Goal: Information Seeking & Learning: Learn about a topic

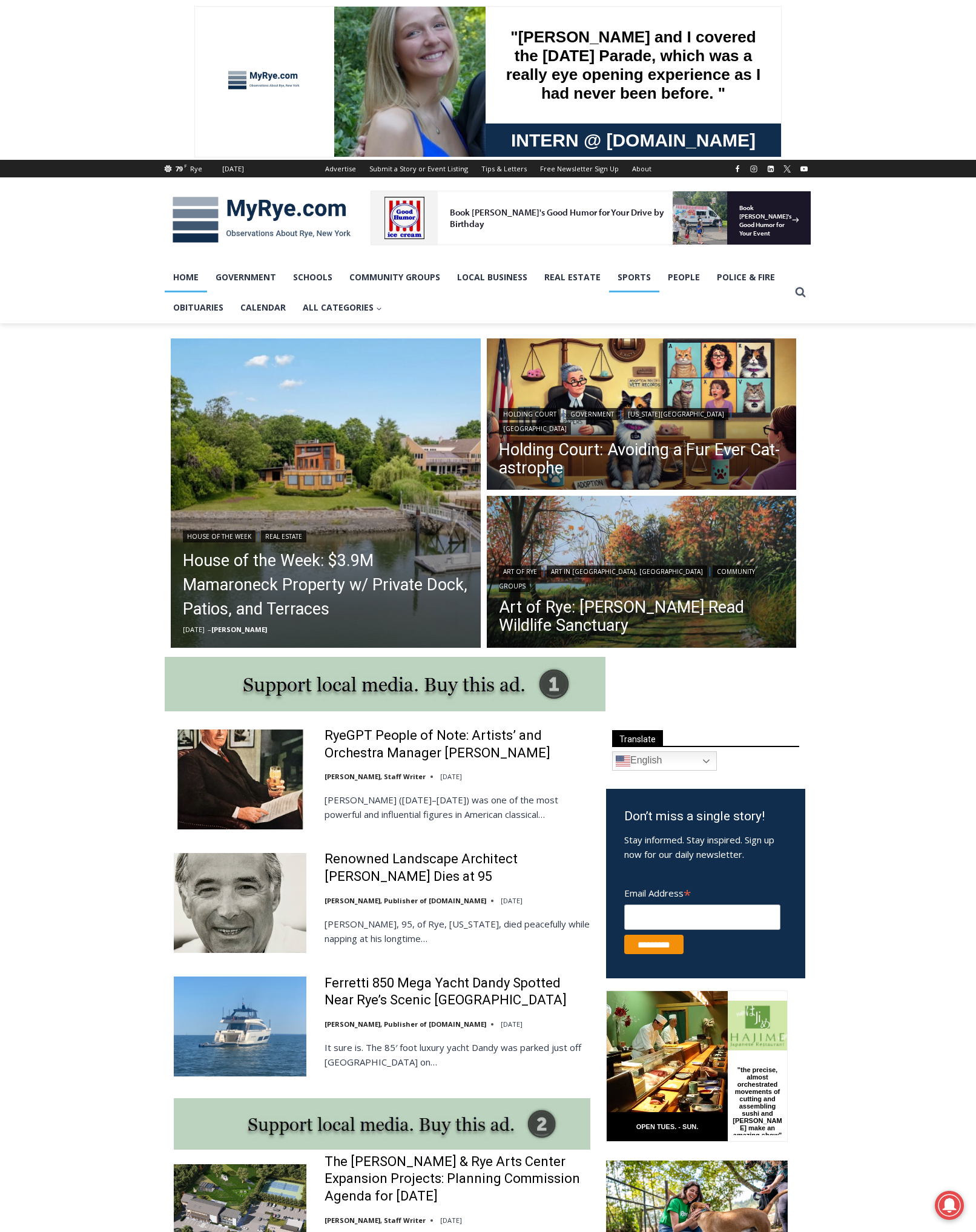
click at [634, 275] on link "Sports" at bounding box center [634, 277] width 50 height 30
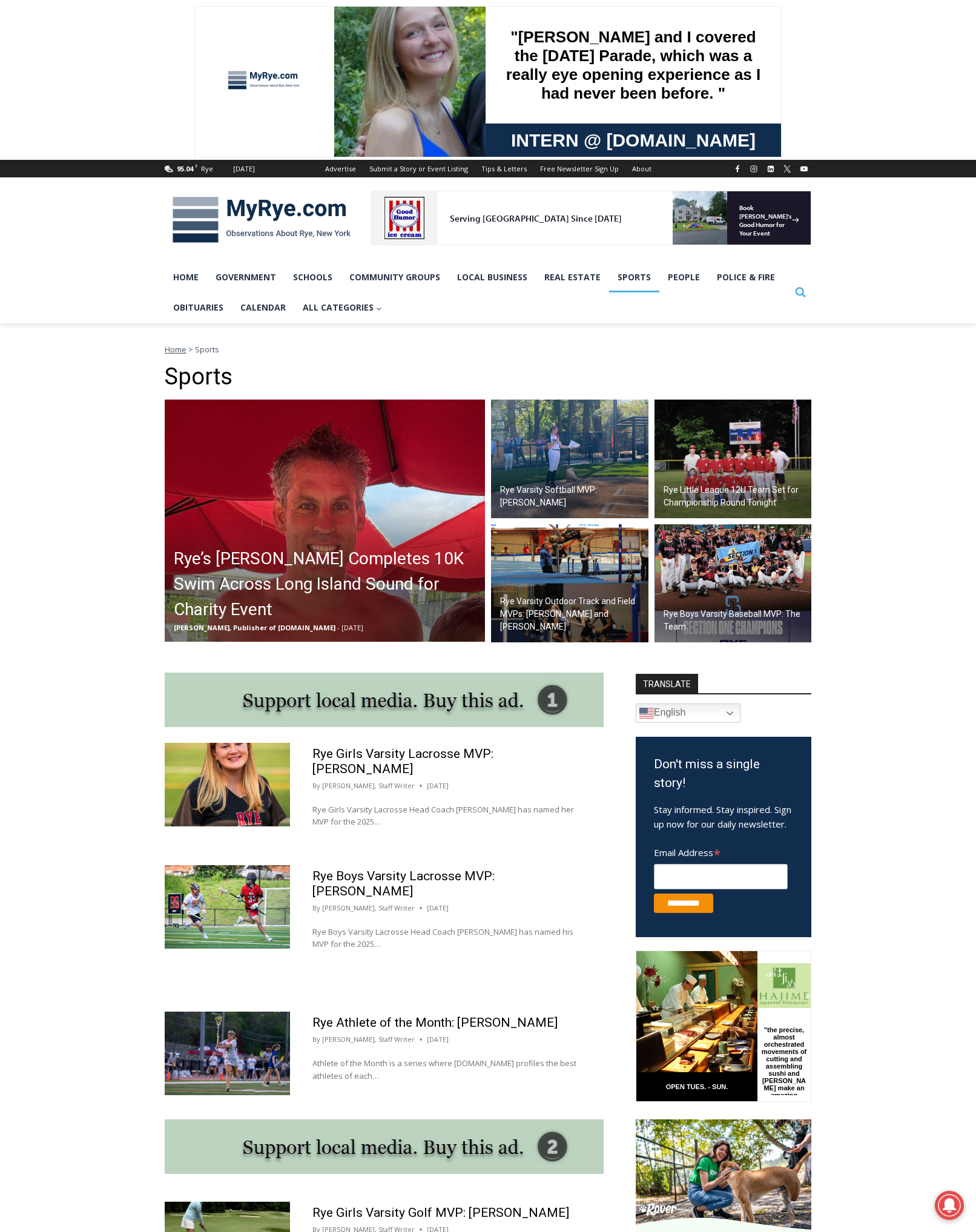
click at [803, 292] on icon "View Search Form" at bounding box center [801, 293] width 10 height 10
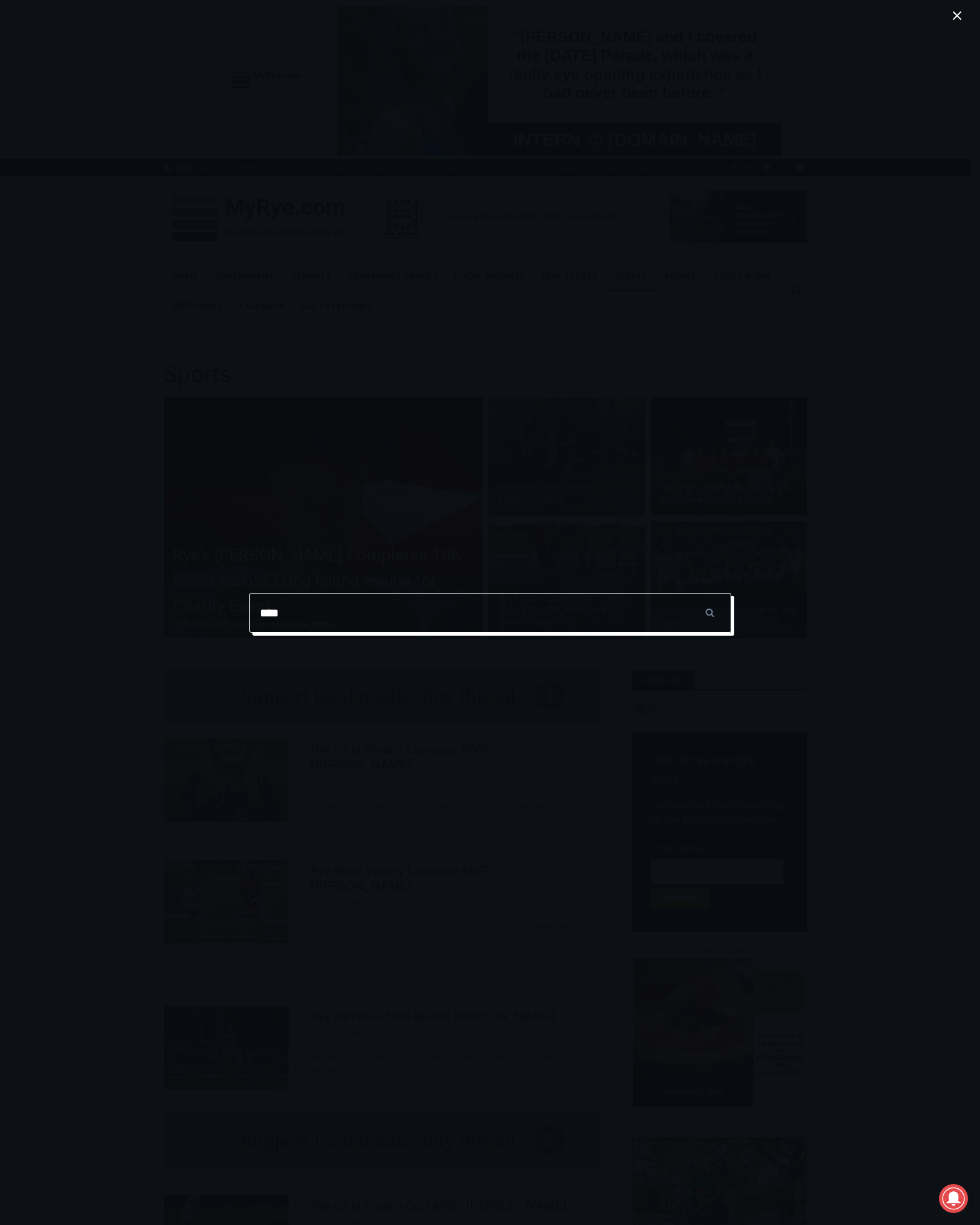
type input "****"
click at [689, 593] on input "******" at bounding box center [710, 612] width 42 height 40
click at [715, 614] on input "******" at bounding box center [710, 612] width 42 height 40
click at [38, 963] on div "Search for: **** ****** Search" at bounding box center [490, 612] width 980 height 1225
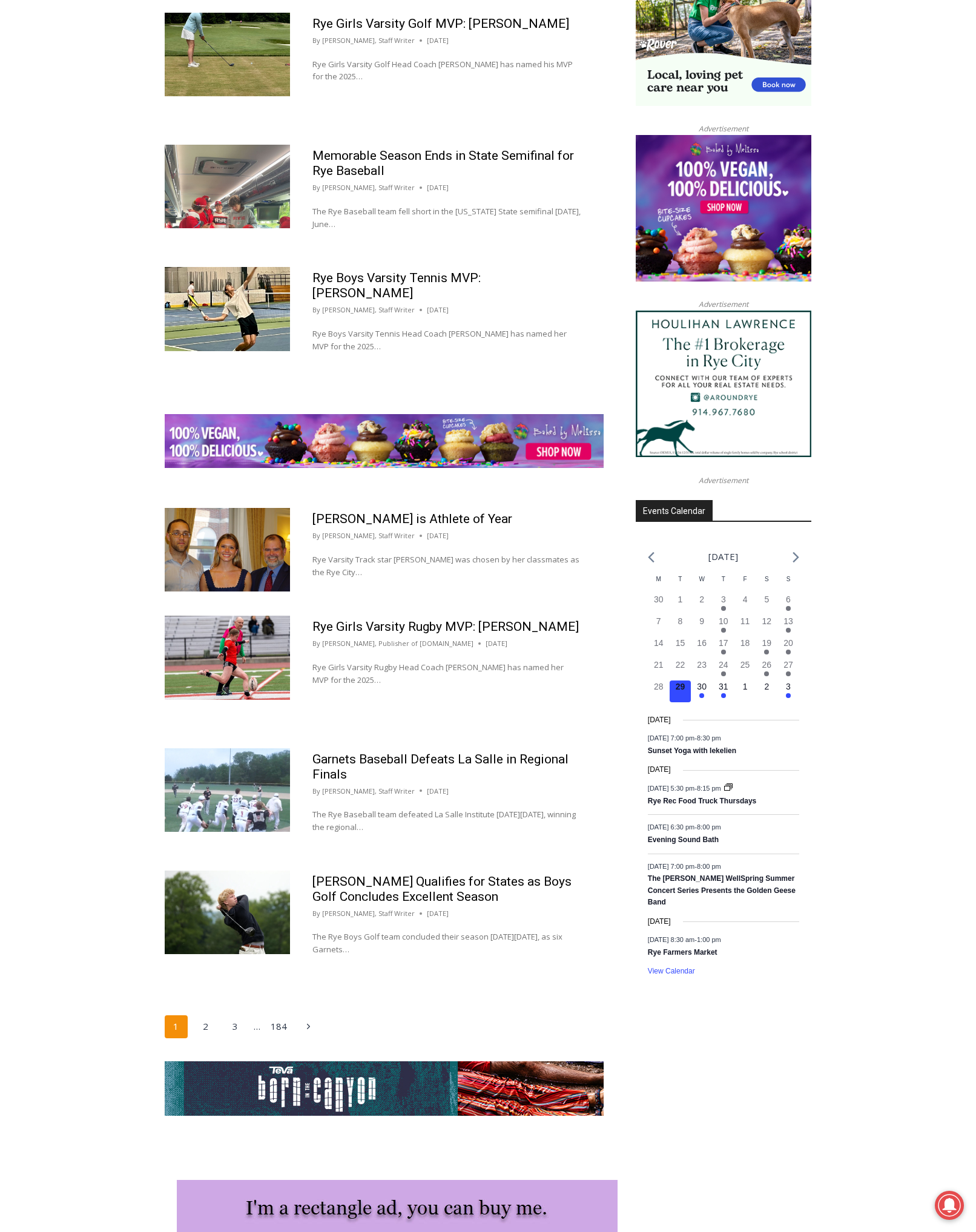
scroll to position [1325, 0]
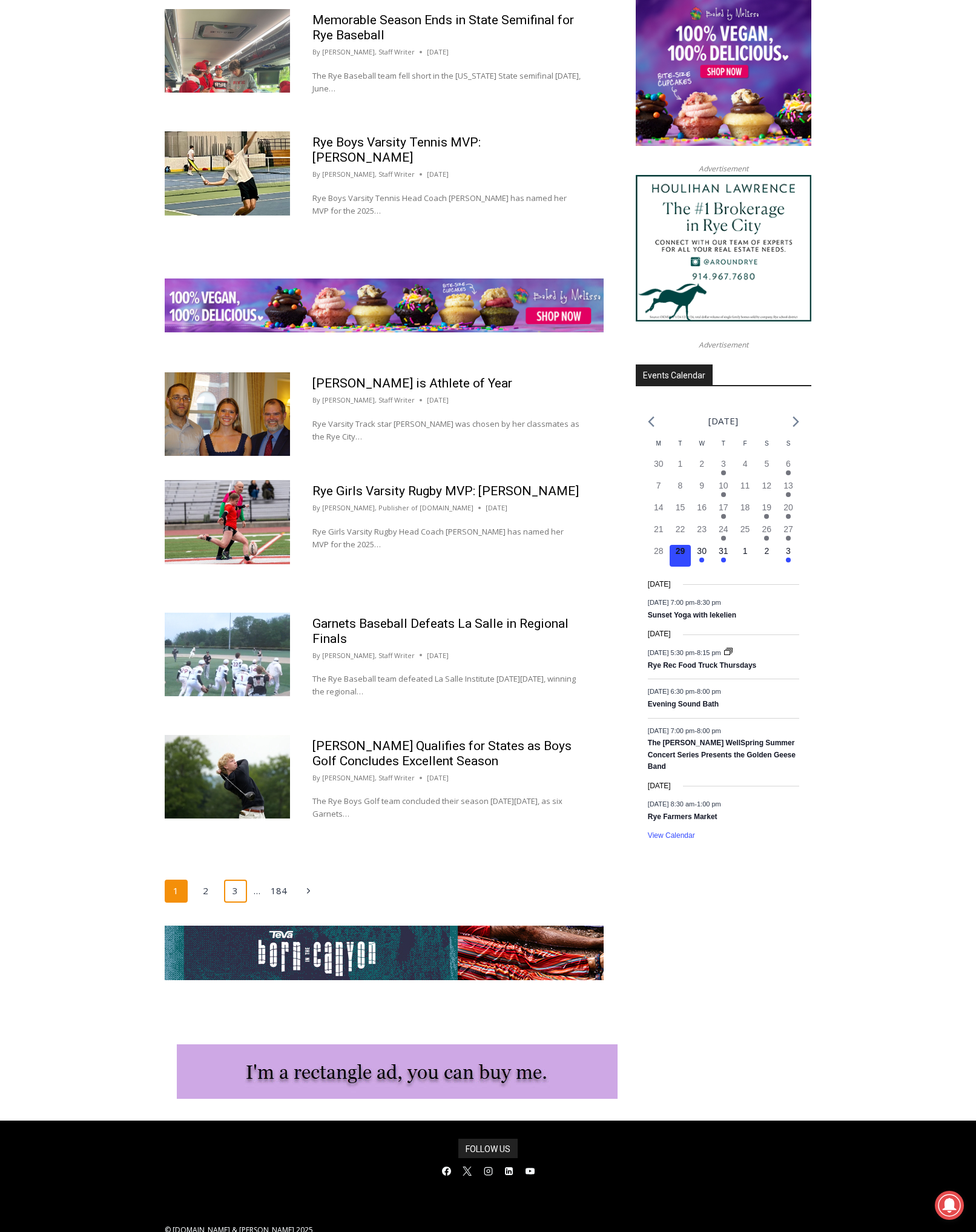
click at [227, 879] on link "3" at bounding box center [236, 891] width 23 height 23
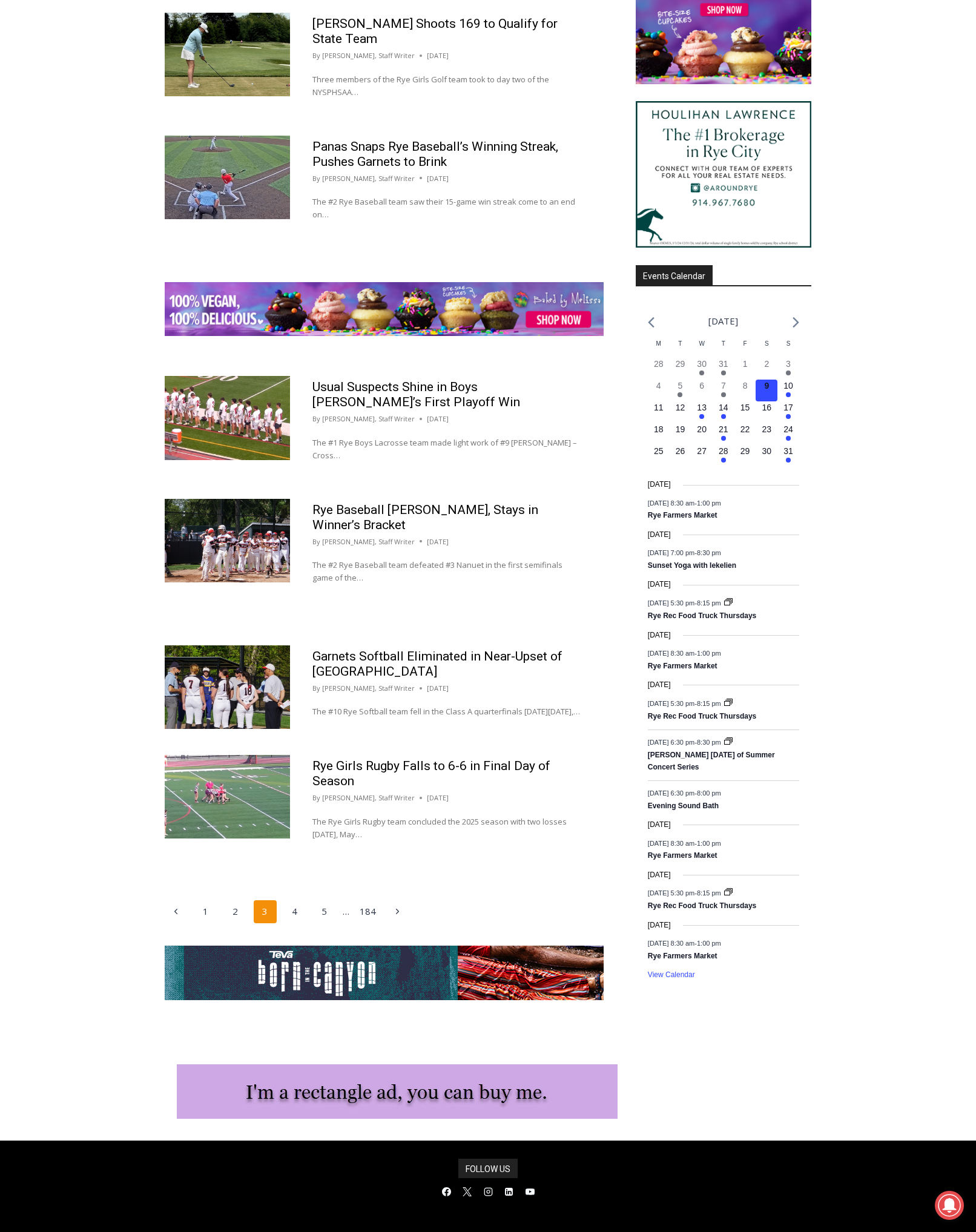
scroll to position [1406, 0]
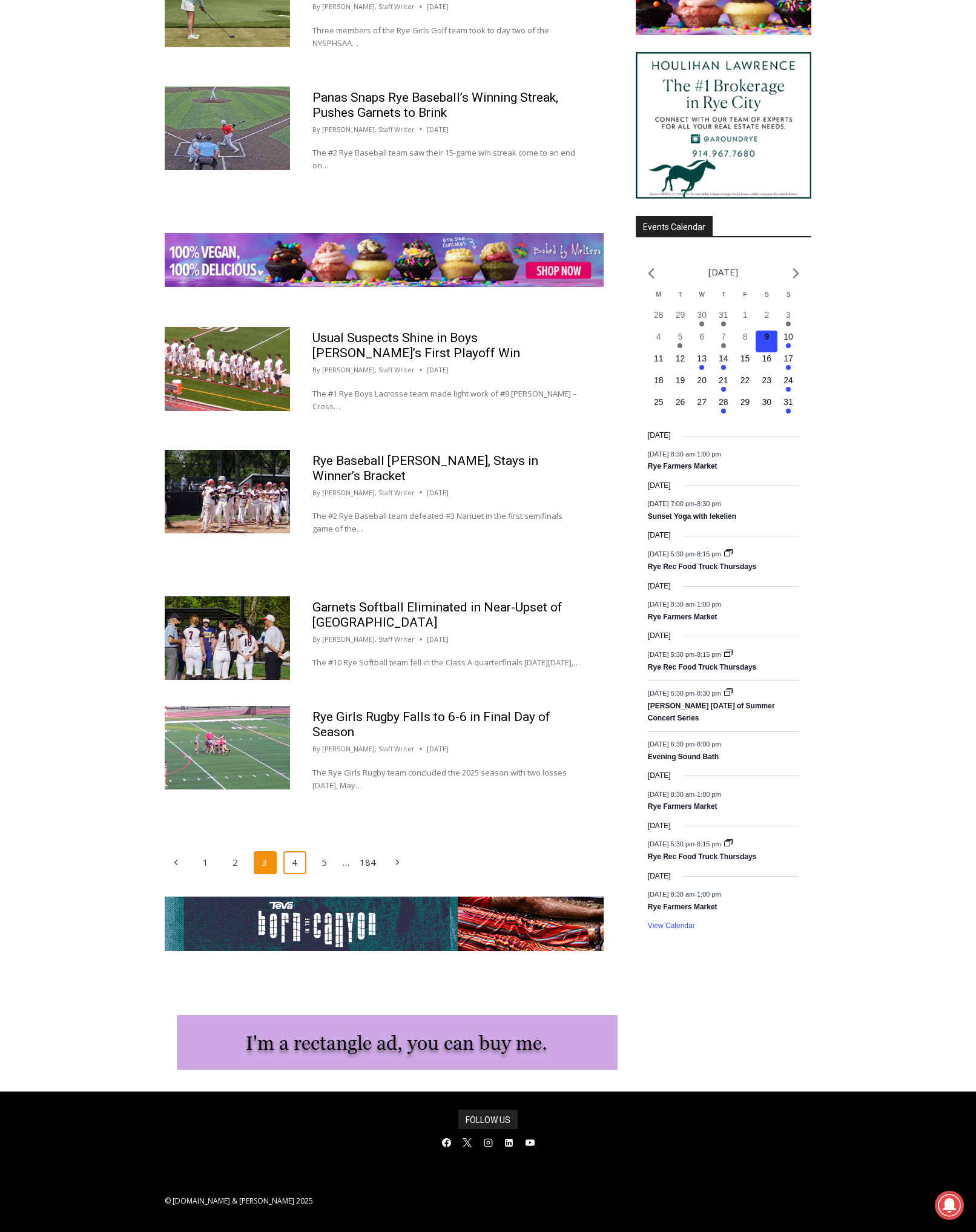
click at [293, 860] on link "4" at bounding box center [295, 863] width 23 height 23
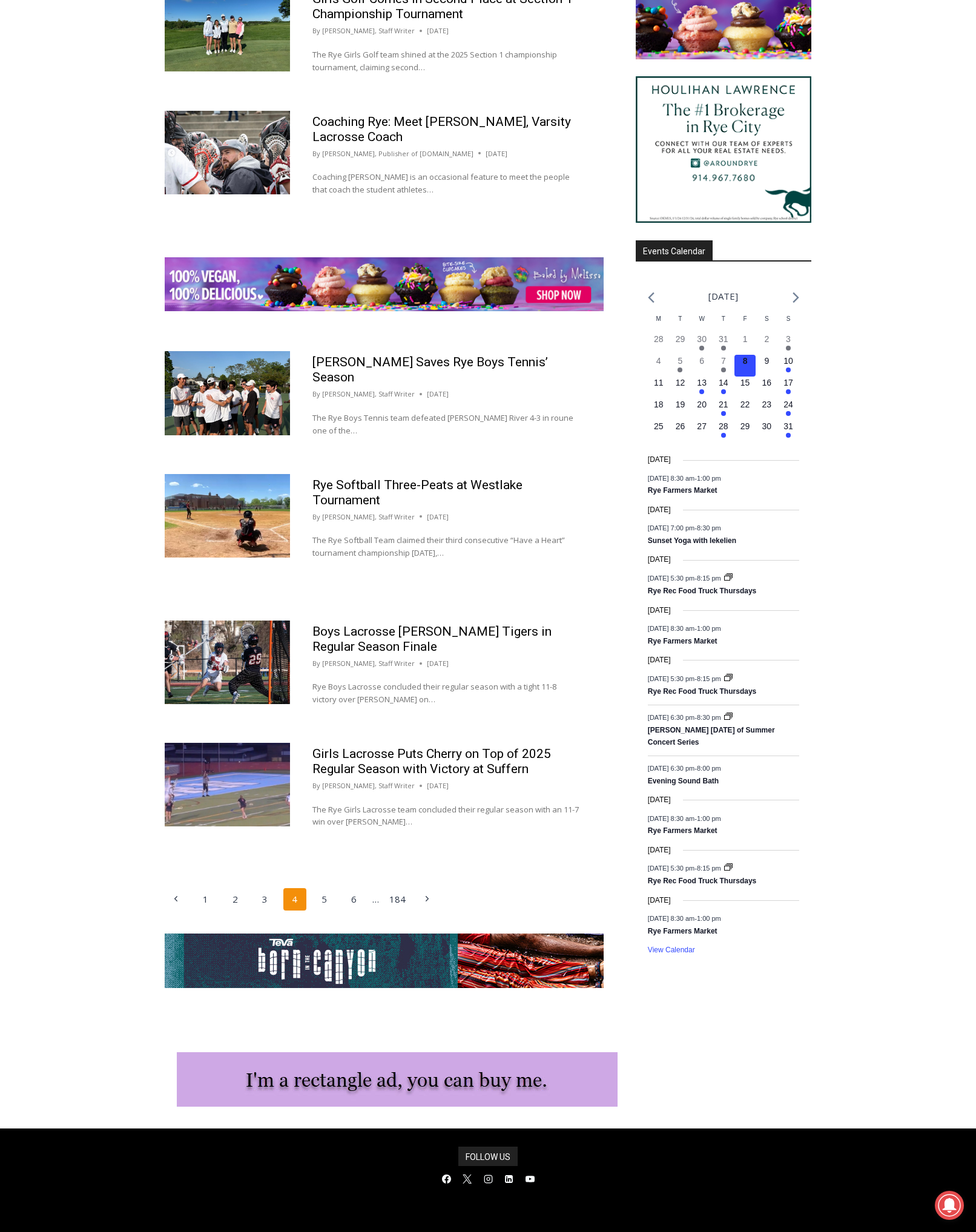
scroll to position [1406, 0]
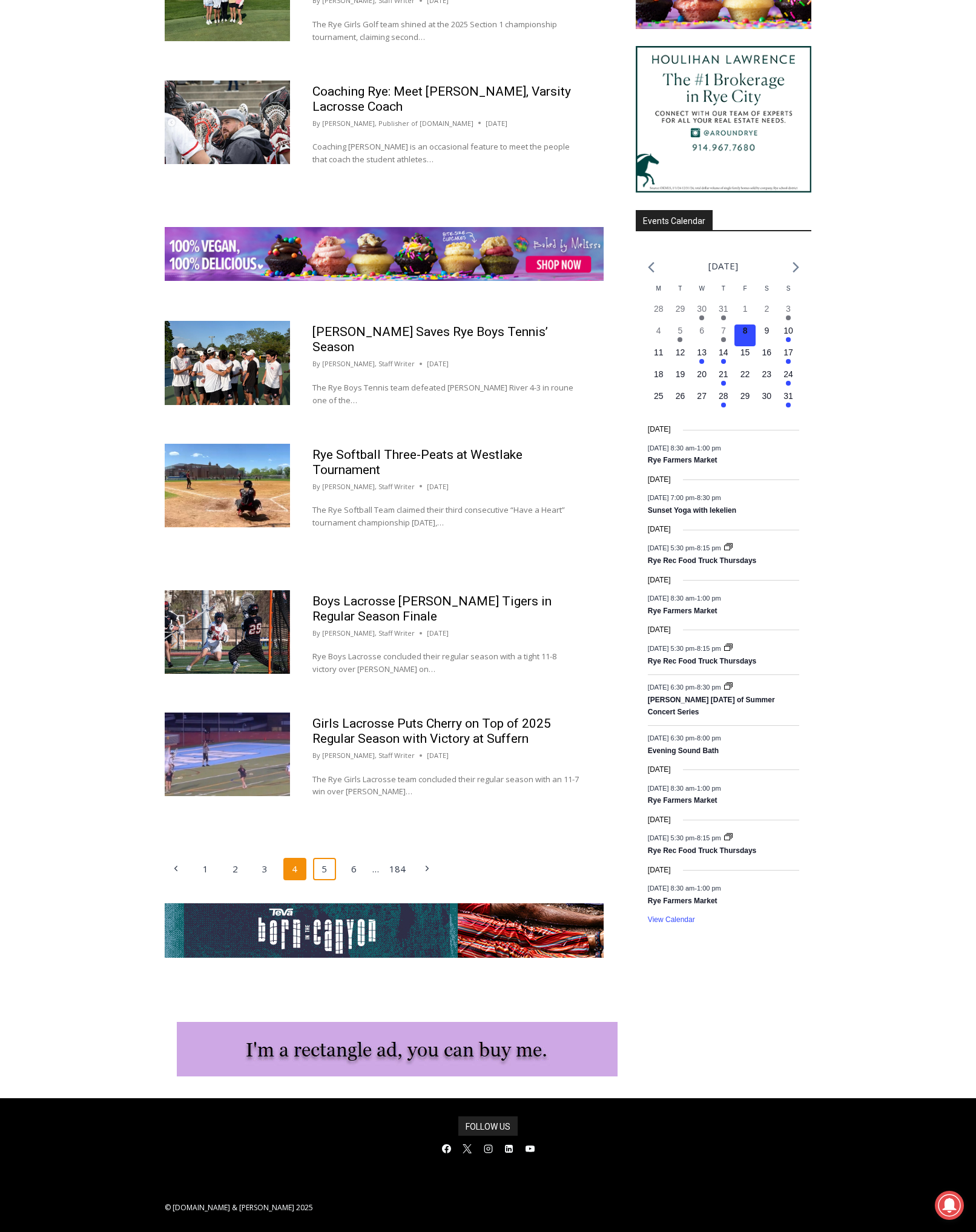
click at [324, 858] on link "5" at bounding box center [325, 870] width 23 height 23
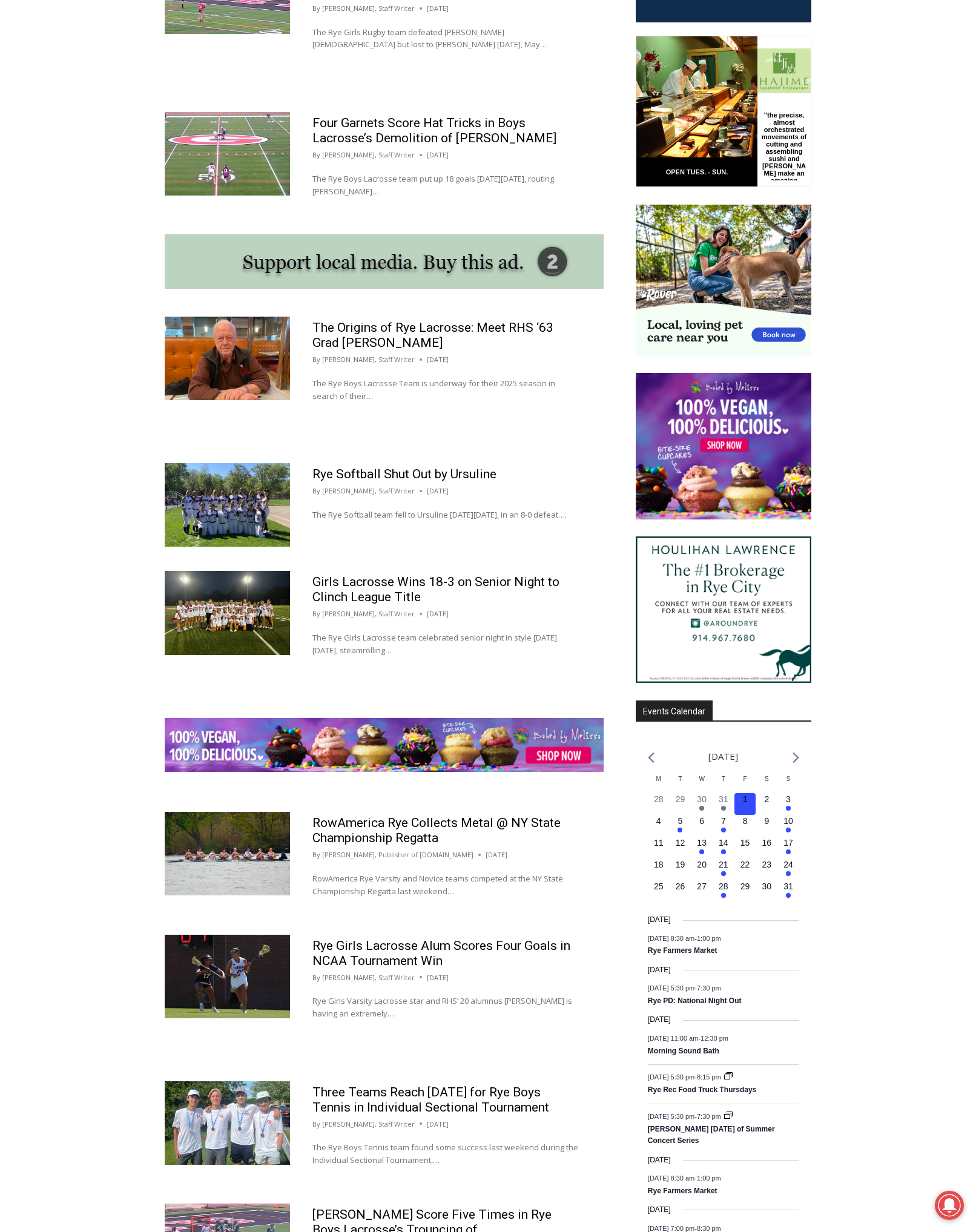
scroll to position [1406, 0]
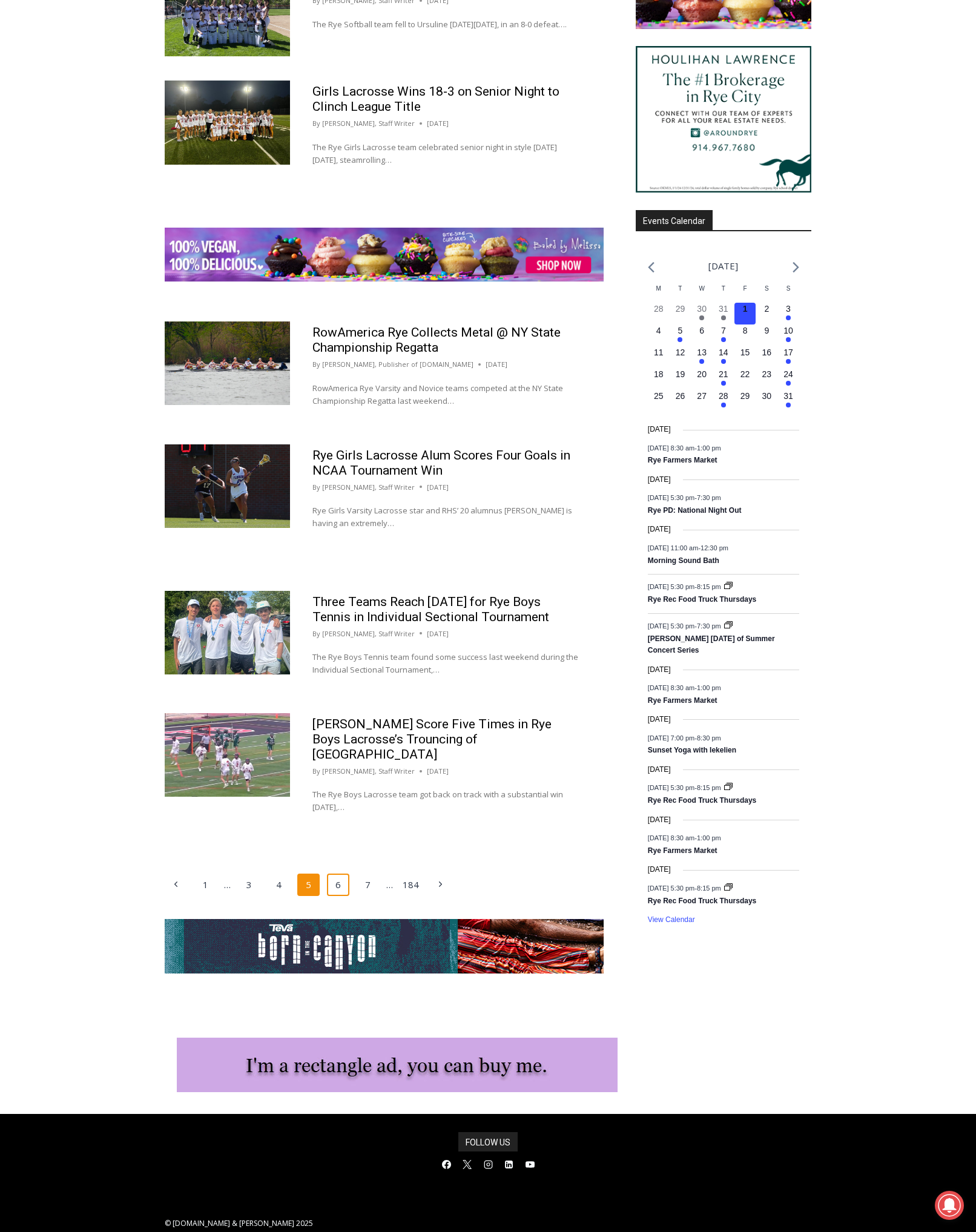
click at [337, 874] on link "6" at bounding box center [339, 885] width 23 height 23
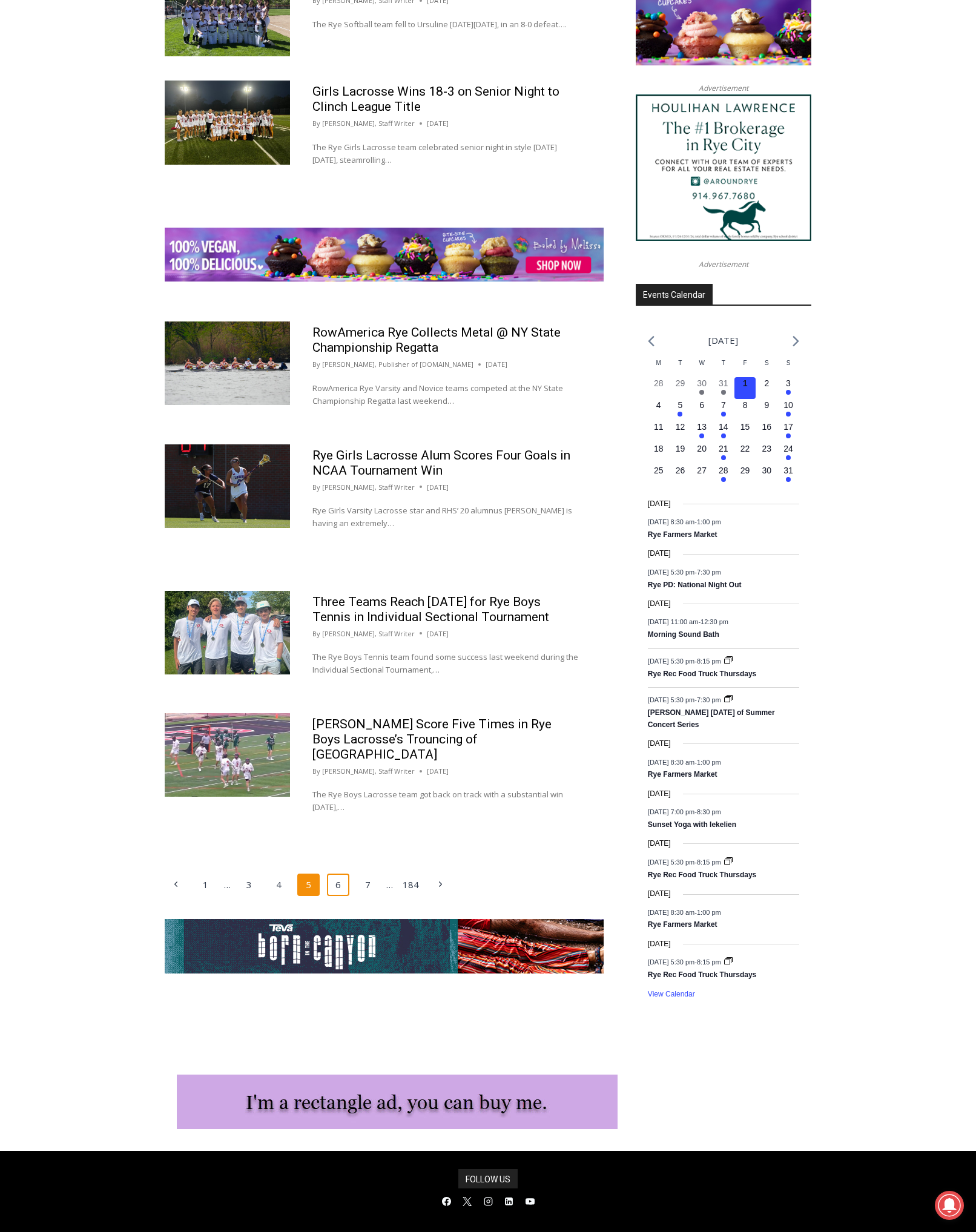
click at [344, 874] on link "6" at bounding box center [339, 885] width 23 height 23
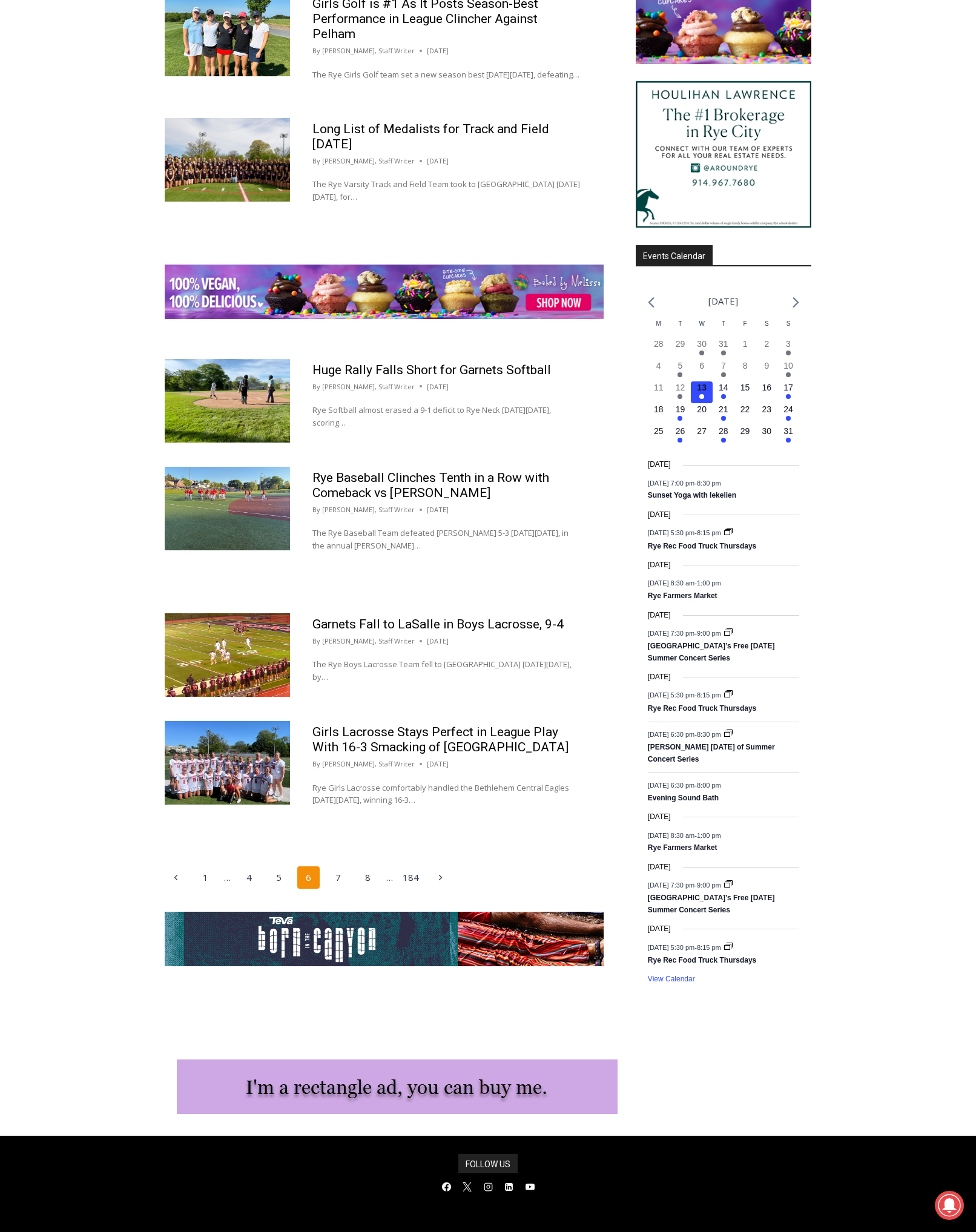
scroll to position [1434, 0]
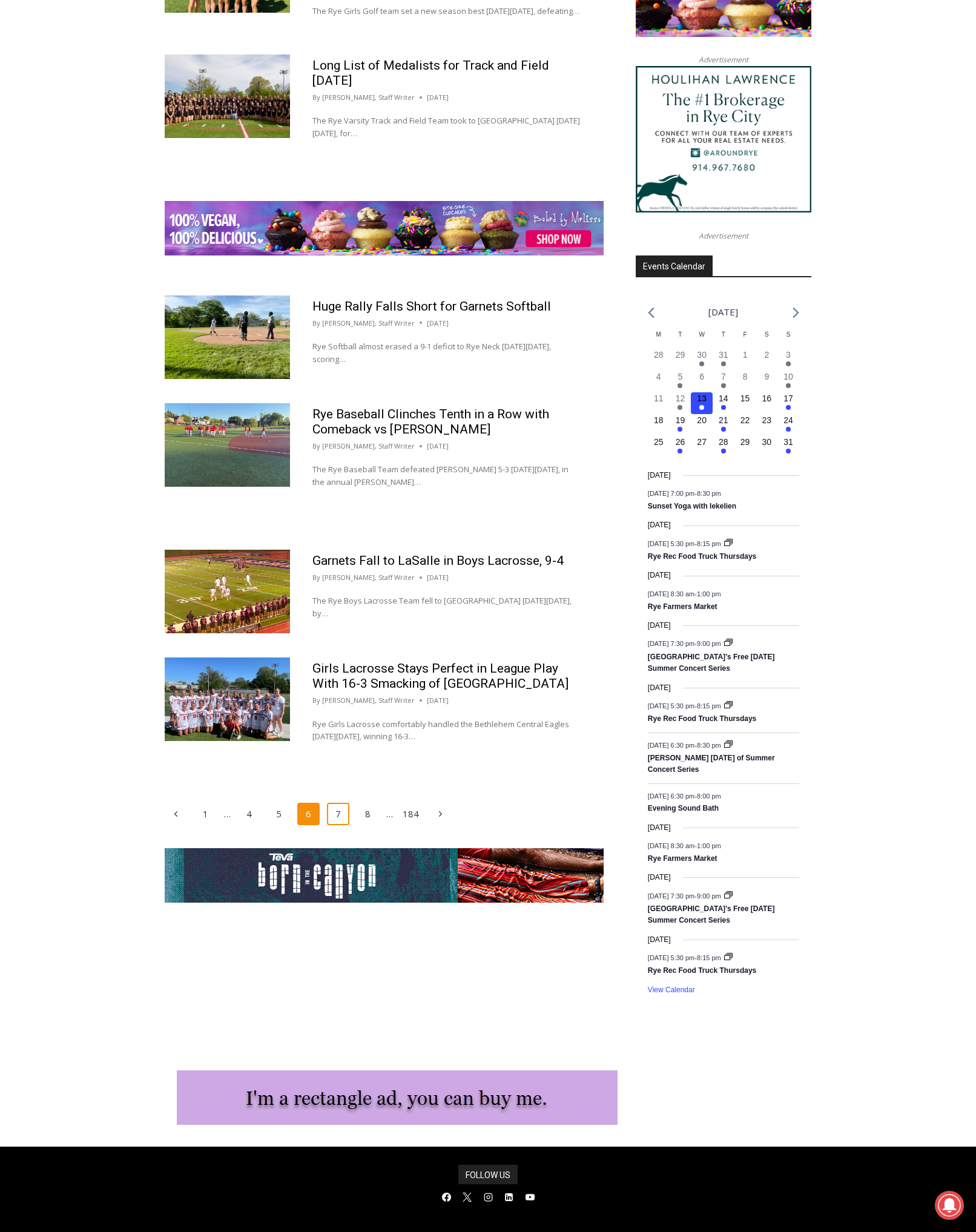
click at [339, 826] on link "7" at bounding box center [339, 815] width 23 height 23
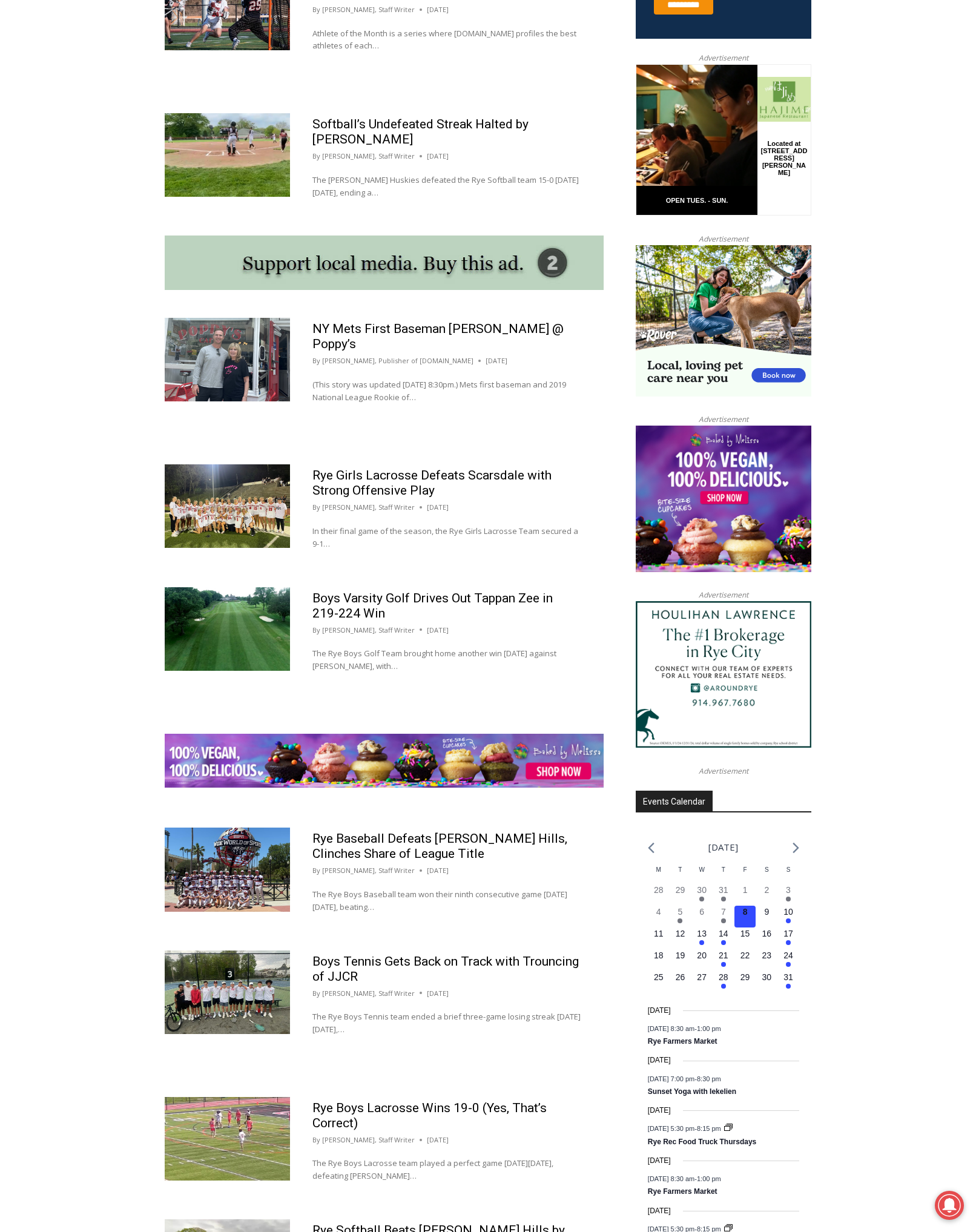
scroll to position [911, 0]
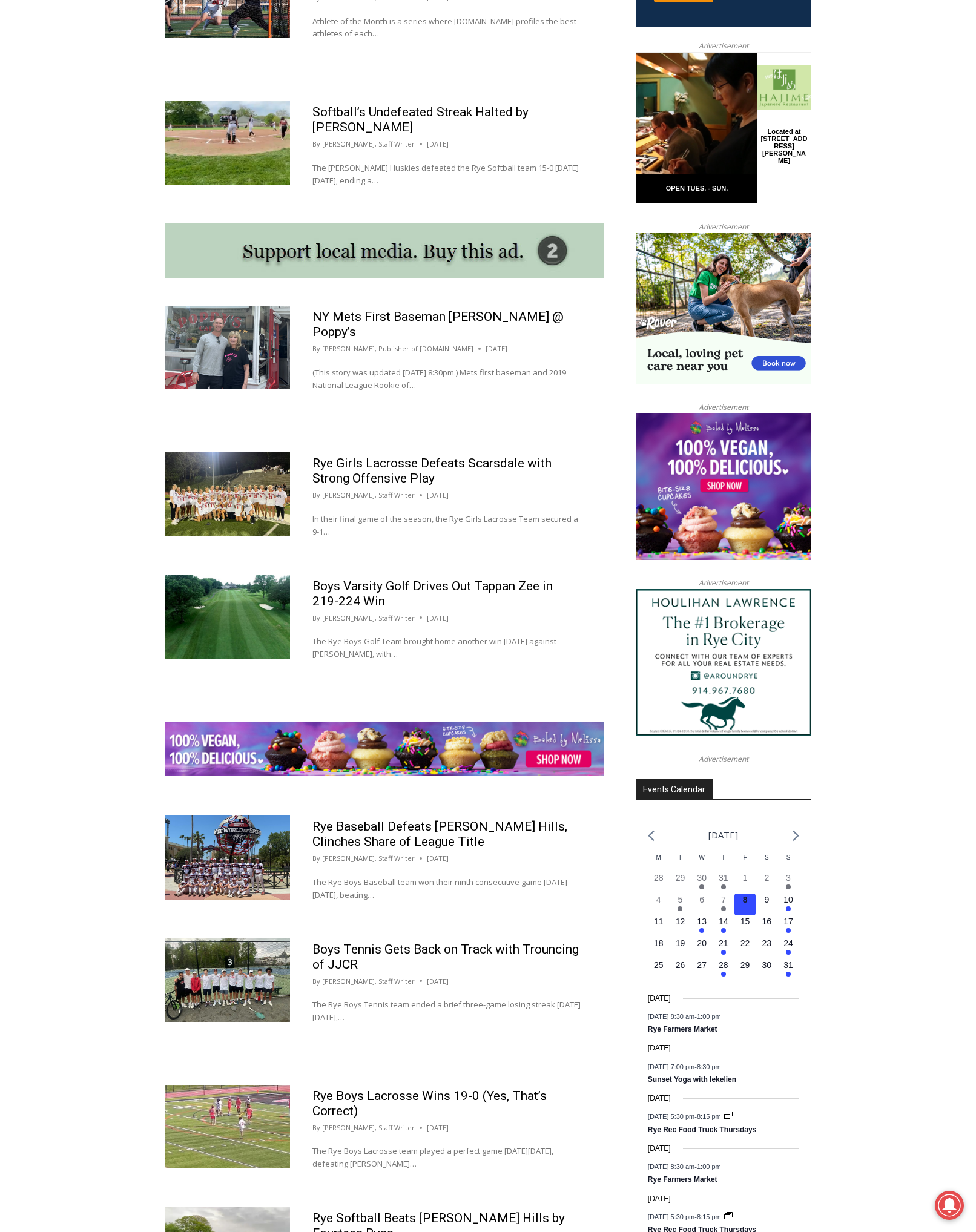
click at [95, 404] on div "Home > Sports - Page 7 Sports Rye’s Adam Coe Completes 10K Swim Across Long Isl…" at bounding box center [488, 466] width 976 height 2109
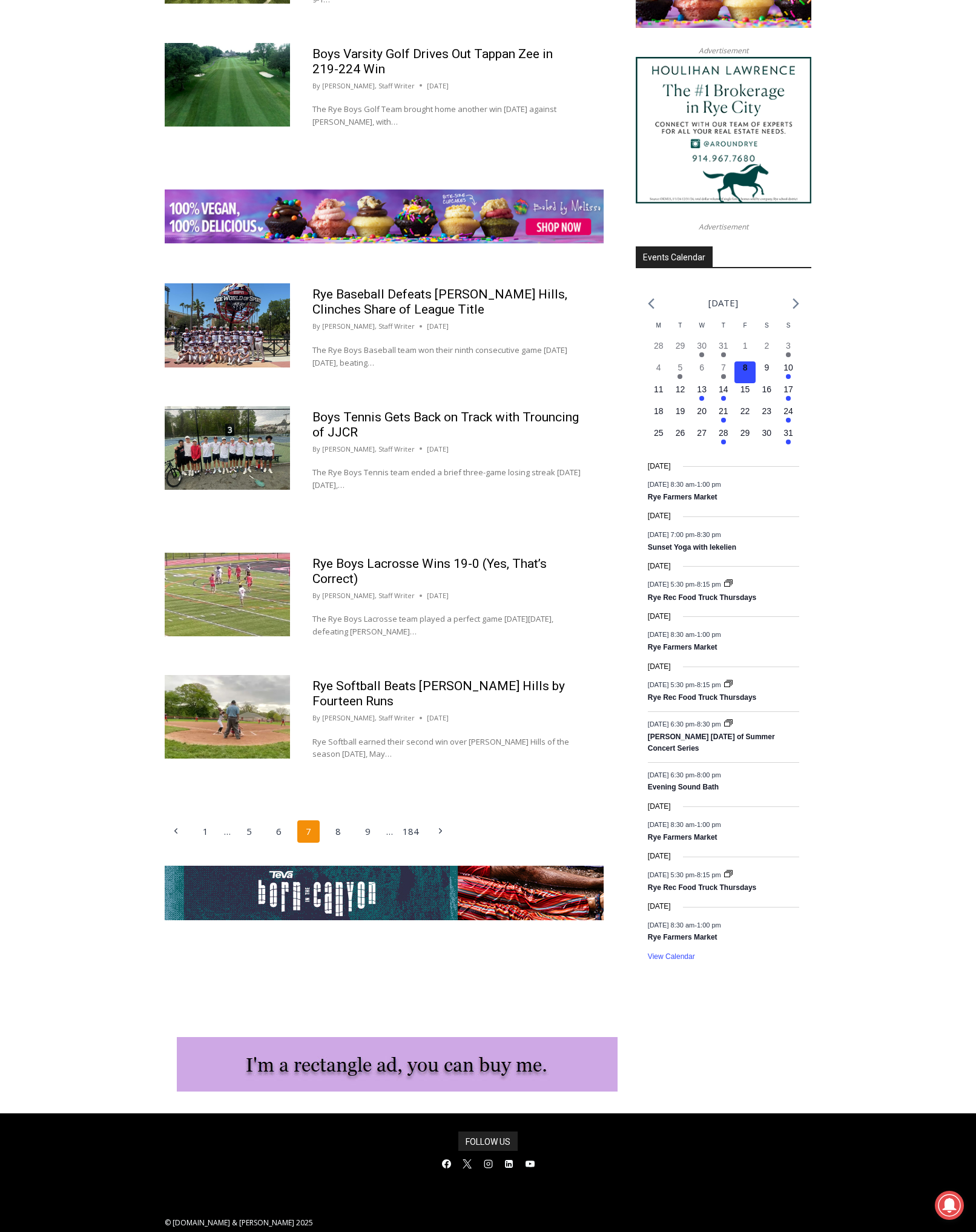
scroll to position [1446, 0]
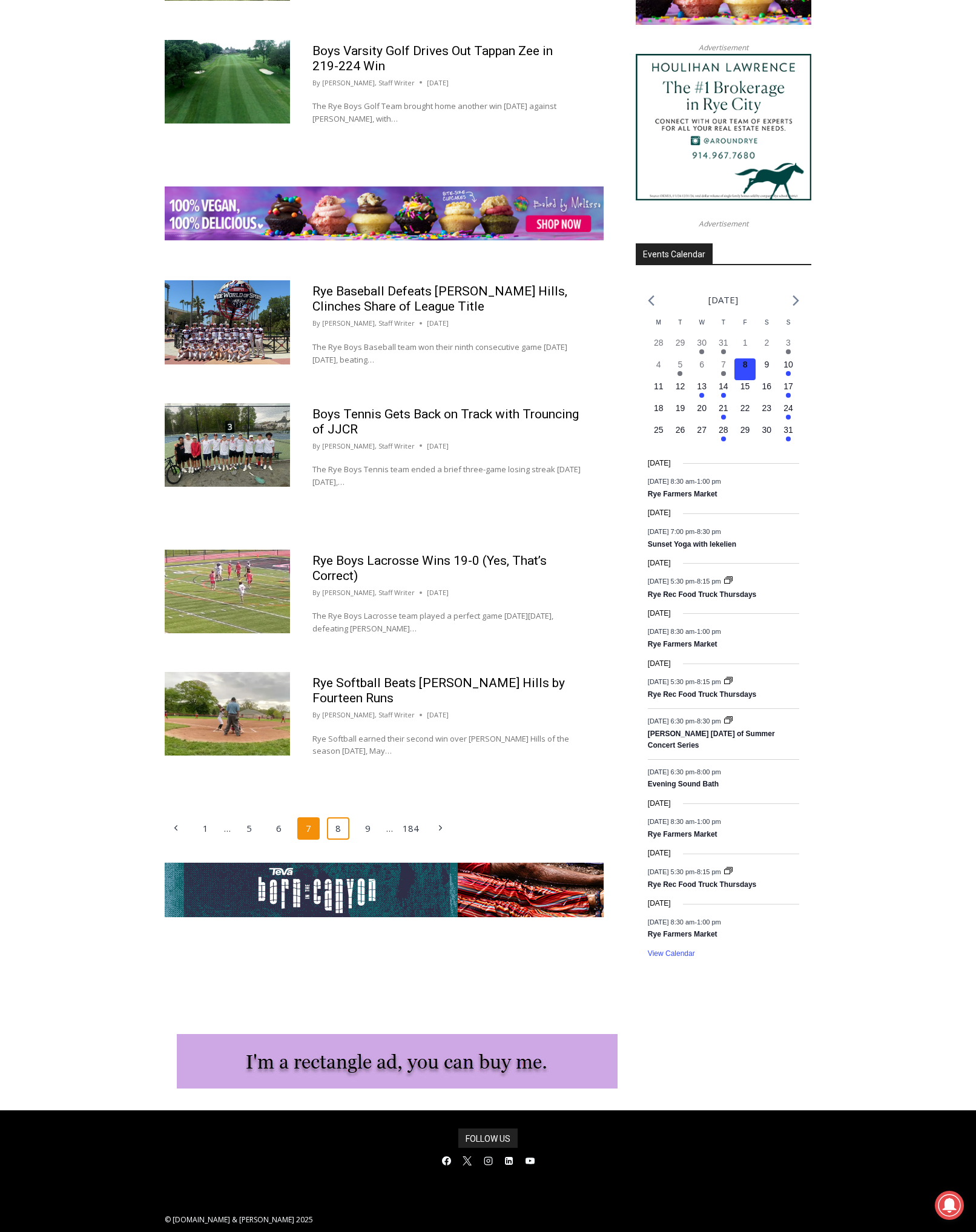
click at [342, 817] on link "8" at bounding box center [339, 829] width 23 height 23
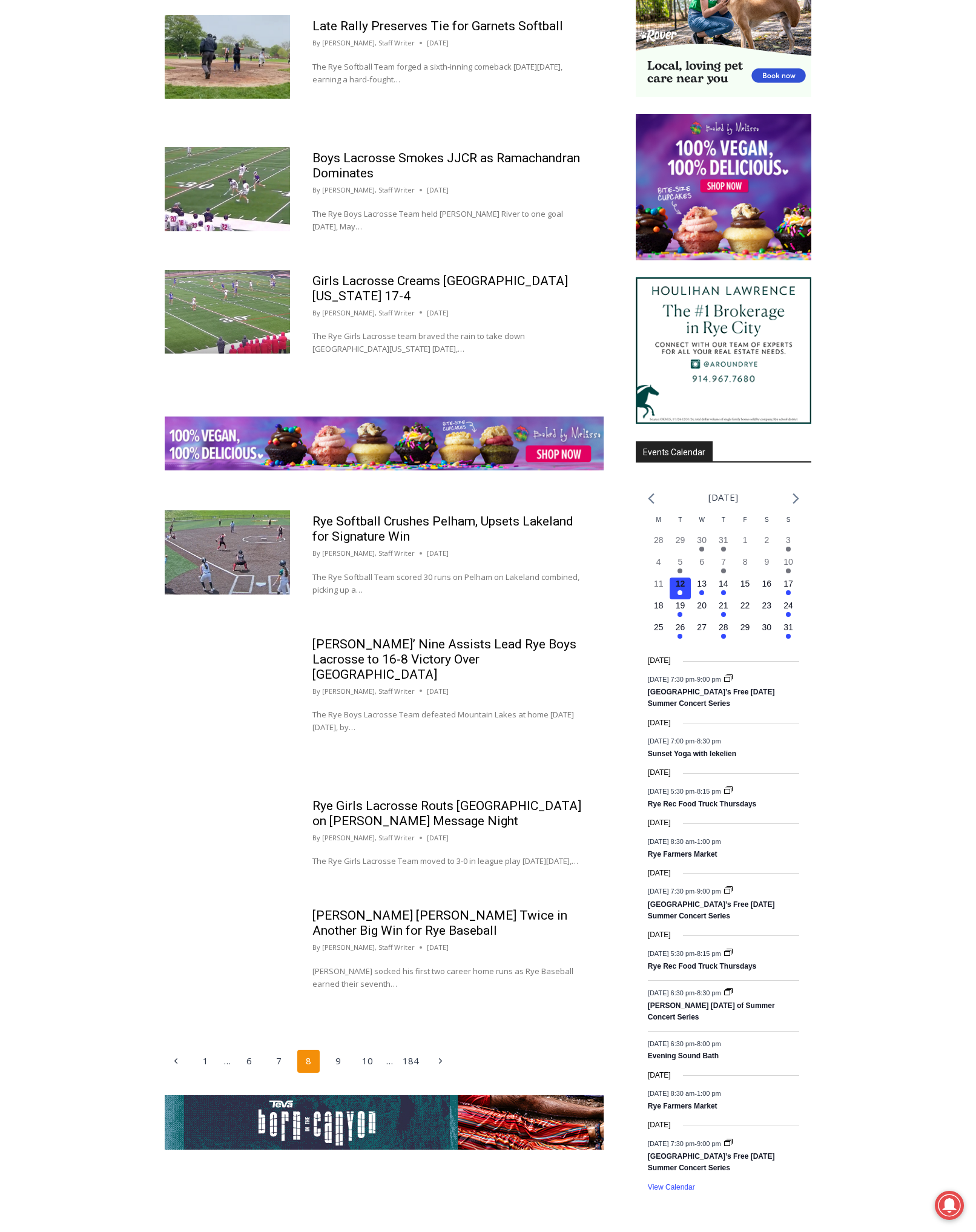
scroll to position [1228, 0]
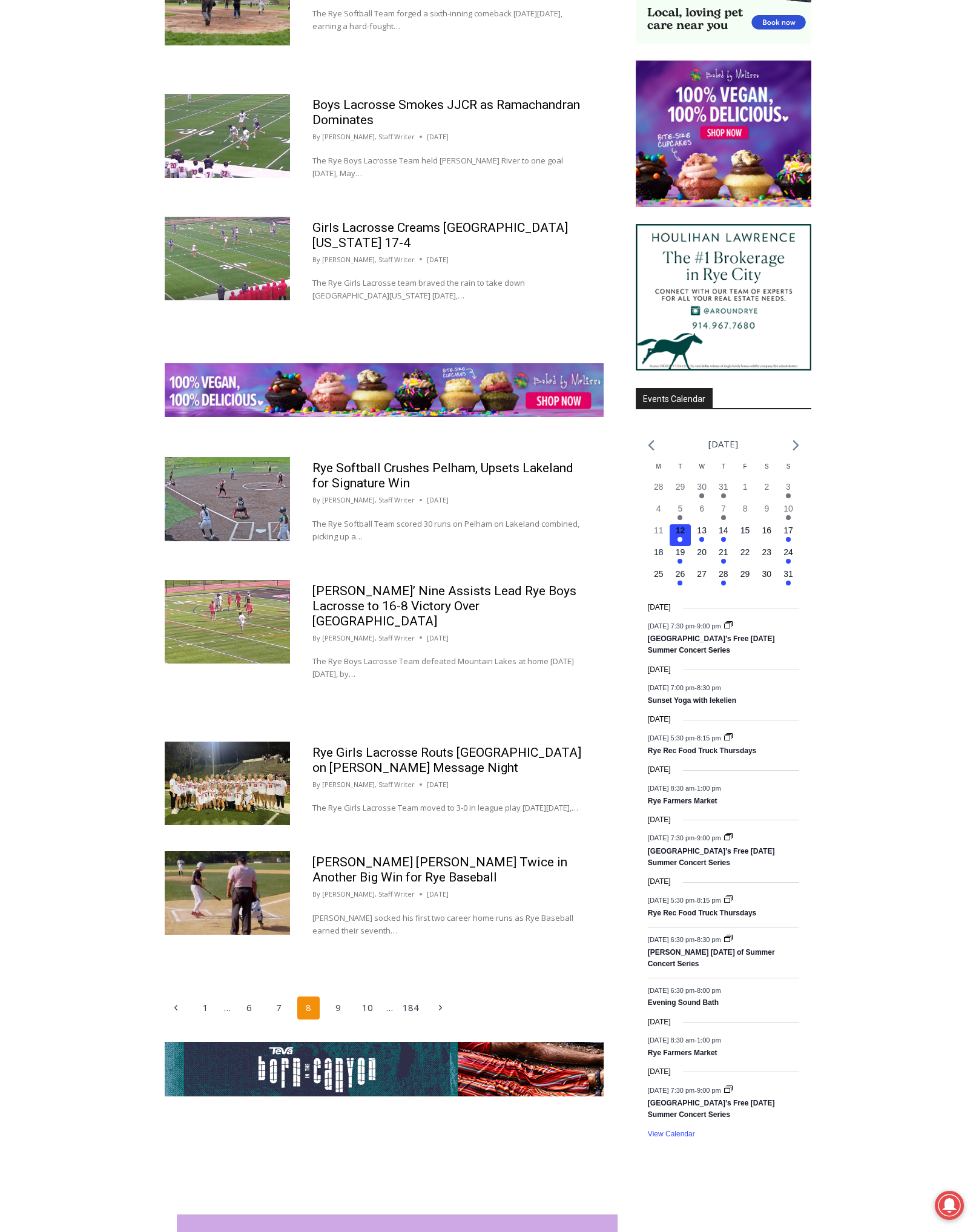
click at [77, 492] on div "Home > Sports - Page 8 Sports Rye’s Adam Coe Completes 10K Swim Across Long Isl…" at bounding box center [488, 131] width 976 height 2070
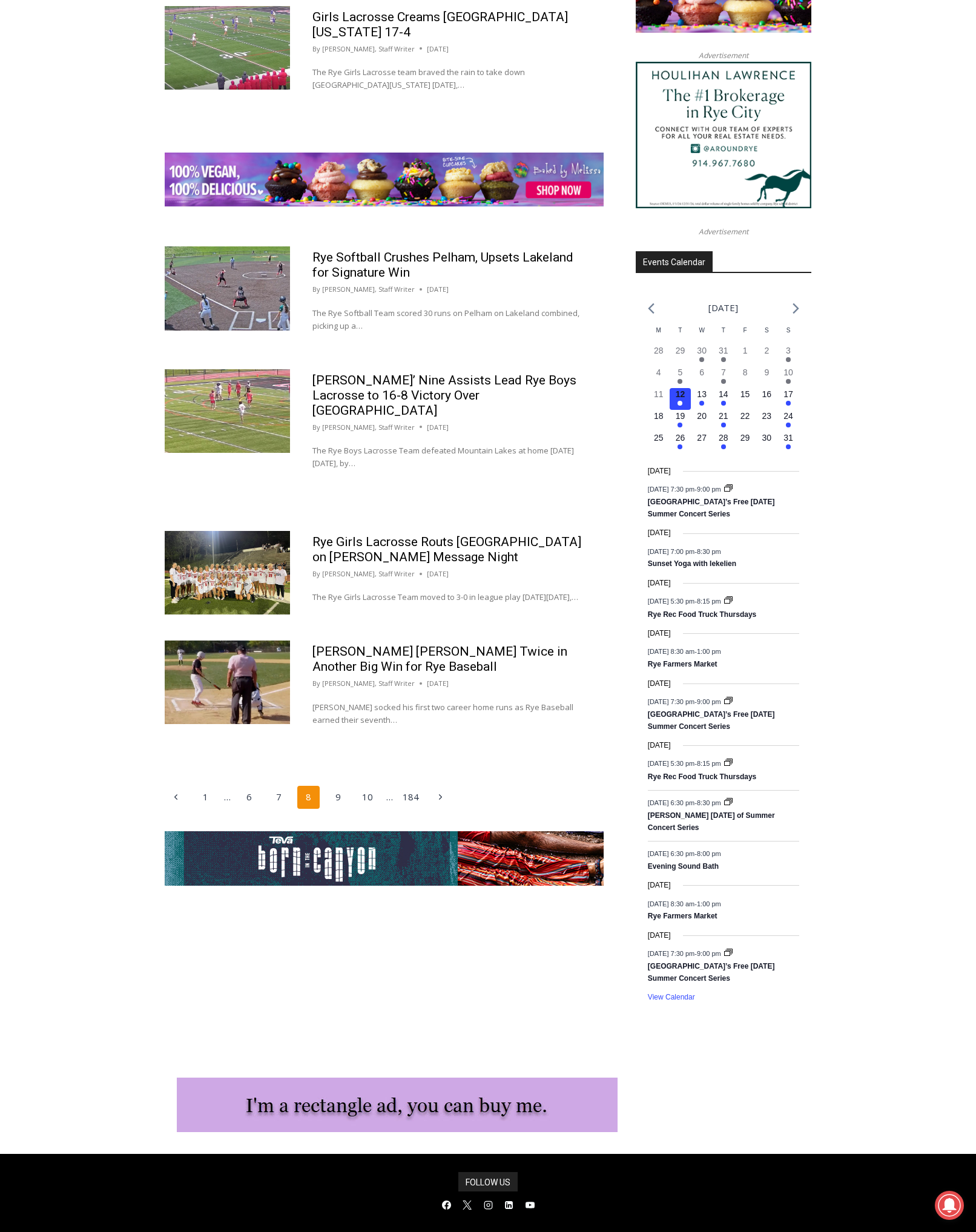
scroll to position [1458, 0]
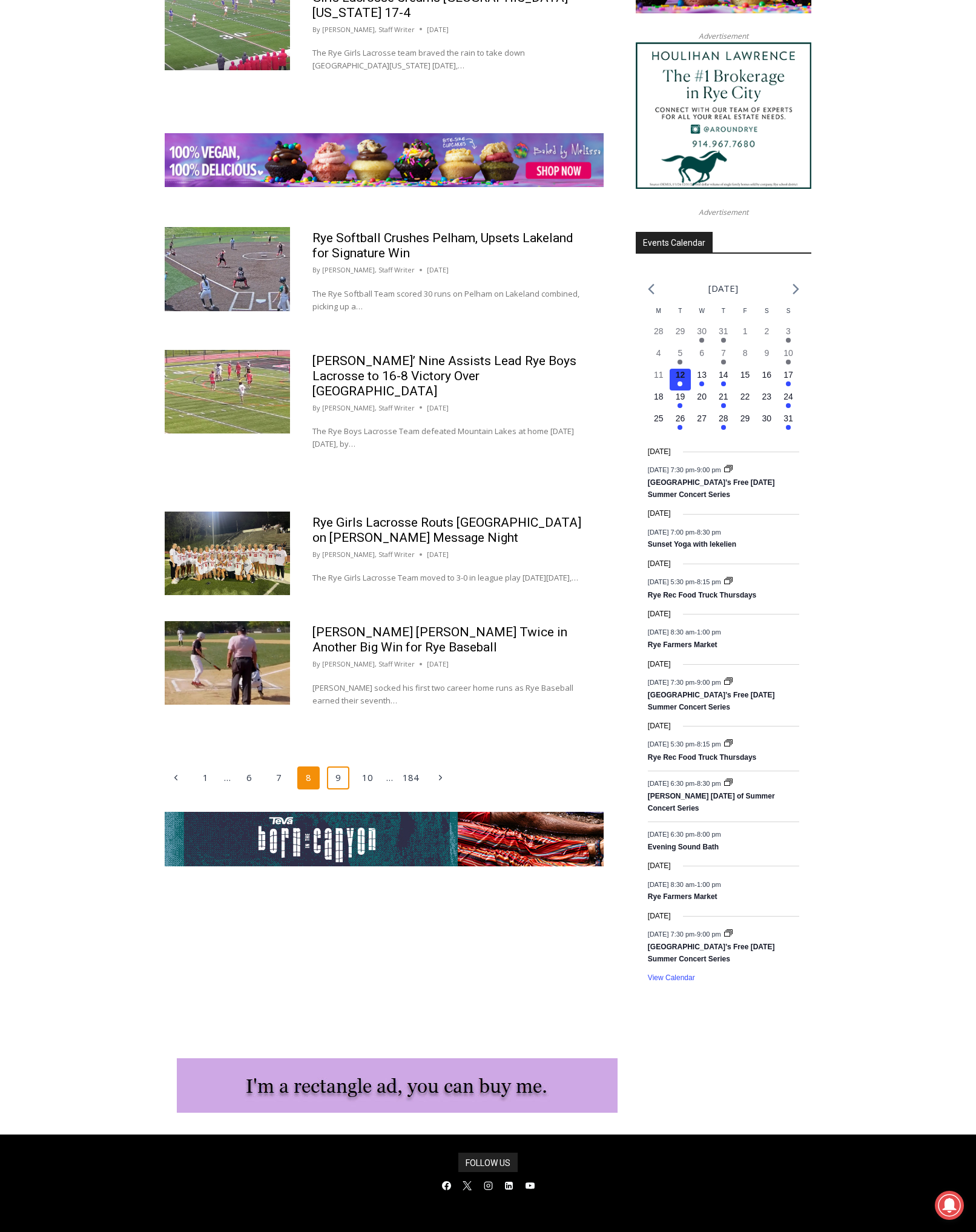
click at [337, 770] on link "9" at bounding box center [339, 778] width 23 height 23
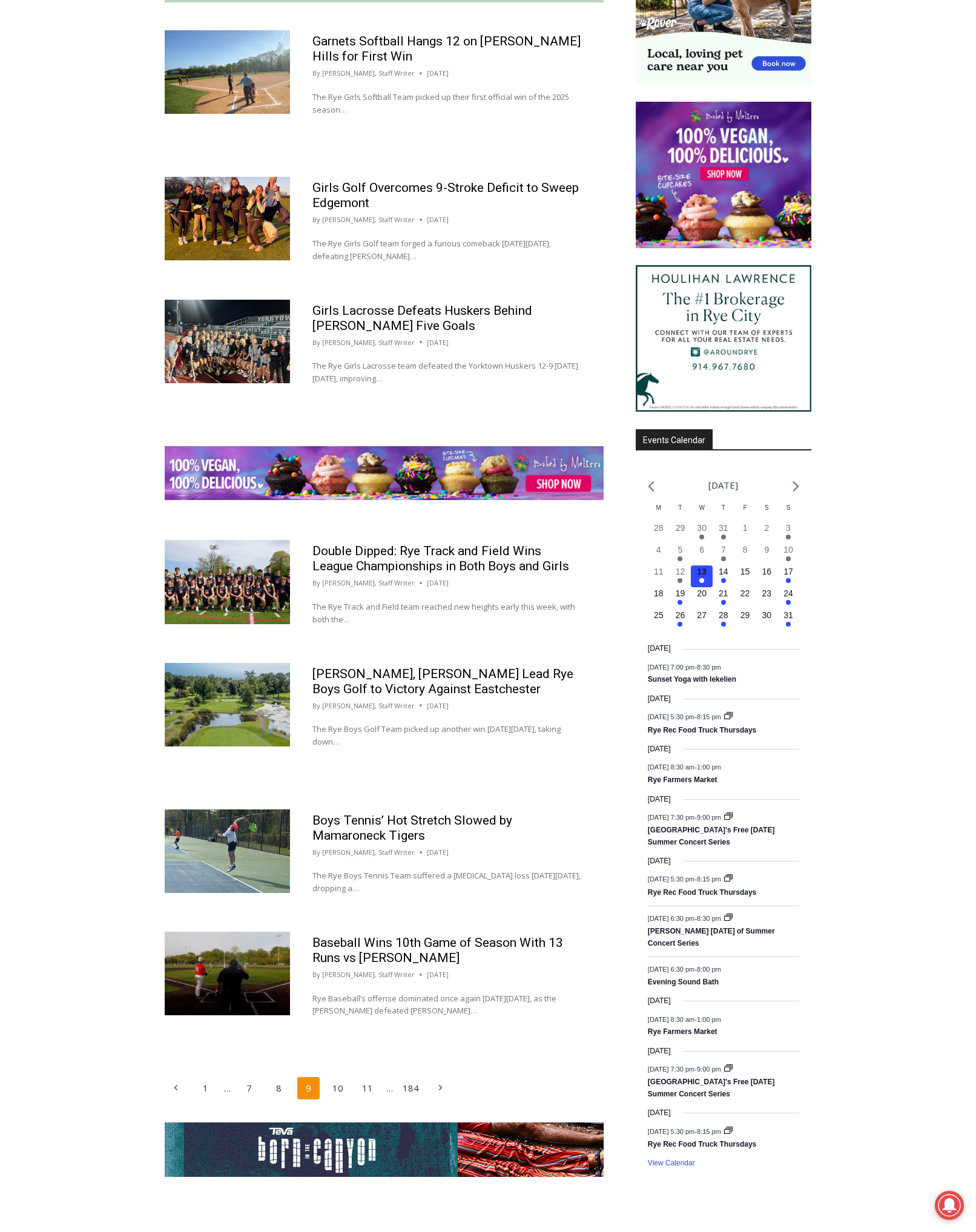
scroll to position [1188, 0]
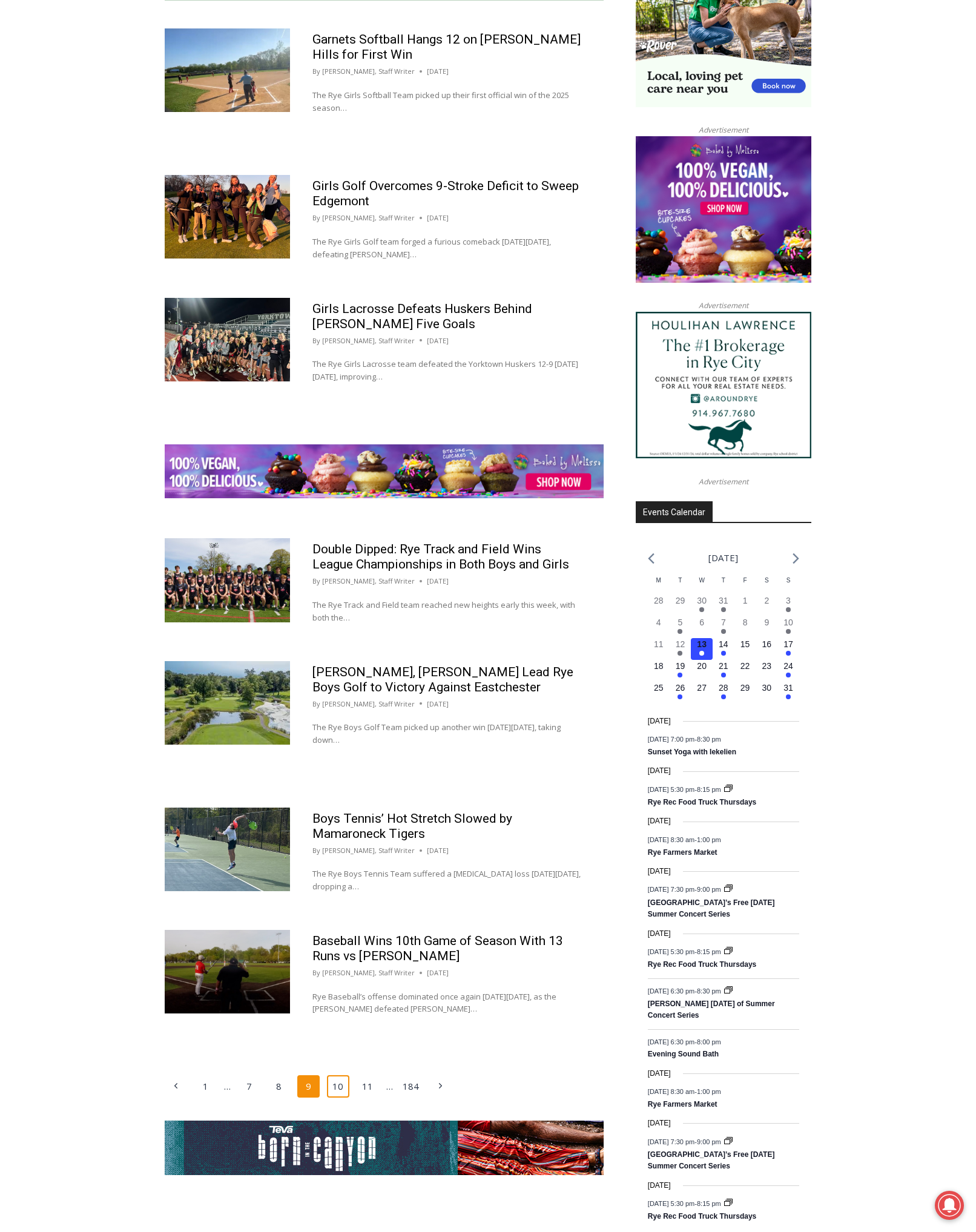
click at [331, 1094] on link "10" at bounding box center [339, 1087] width 23 height 23
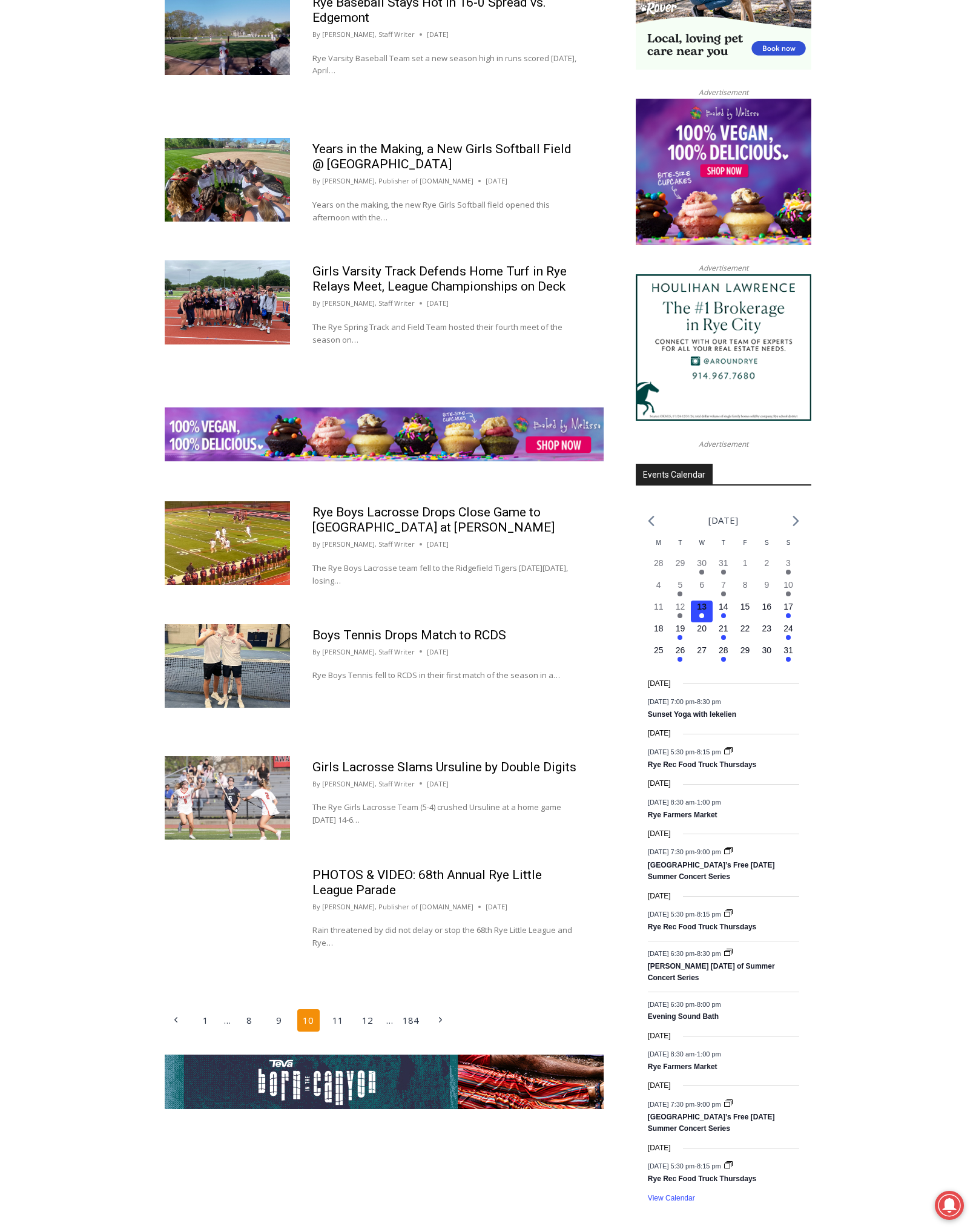
scroll to position [1508, 0]
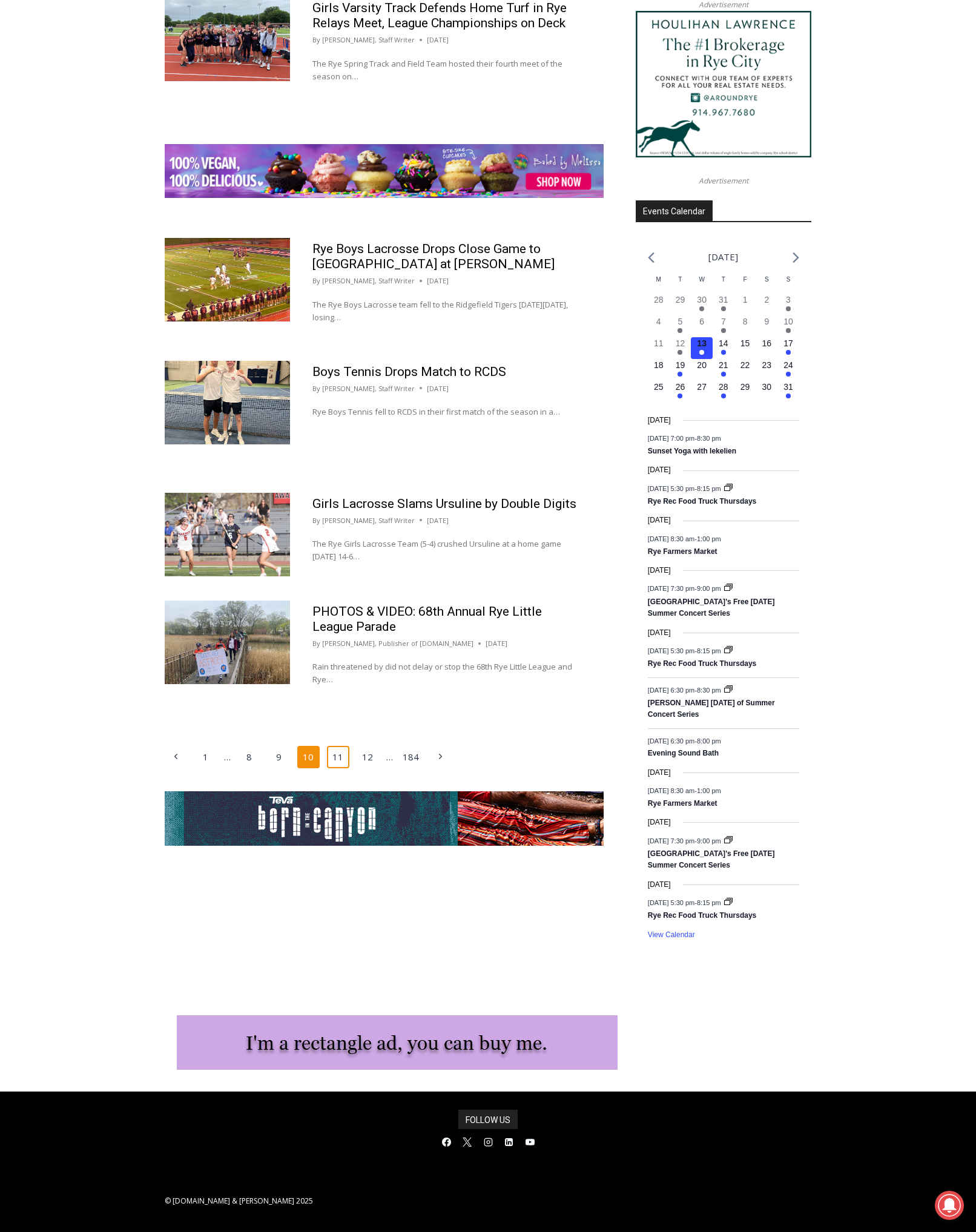
click at [339, 746] on link "11" at bounding box center [339, 758] width 23 height 23
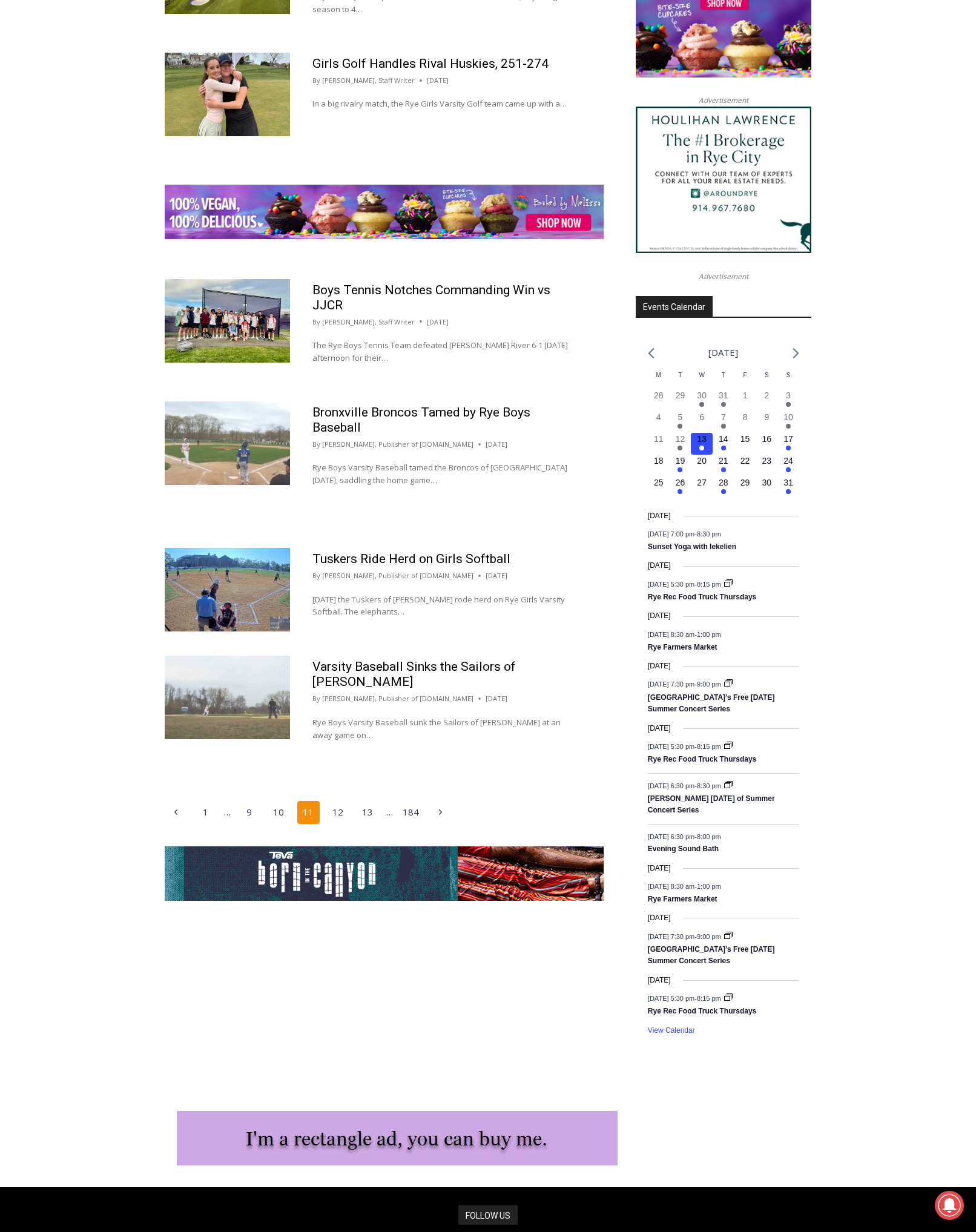
scroll to position [1508, 0]
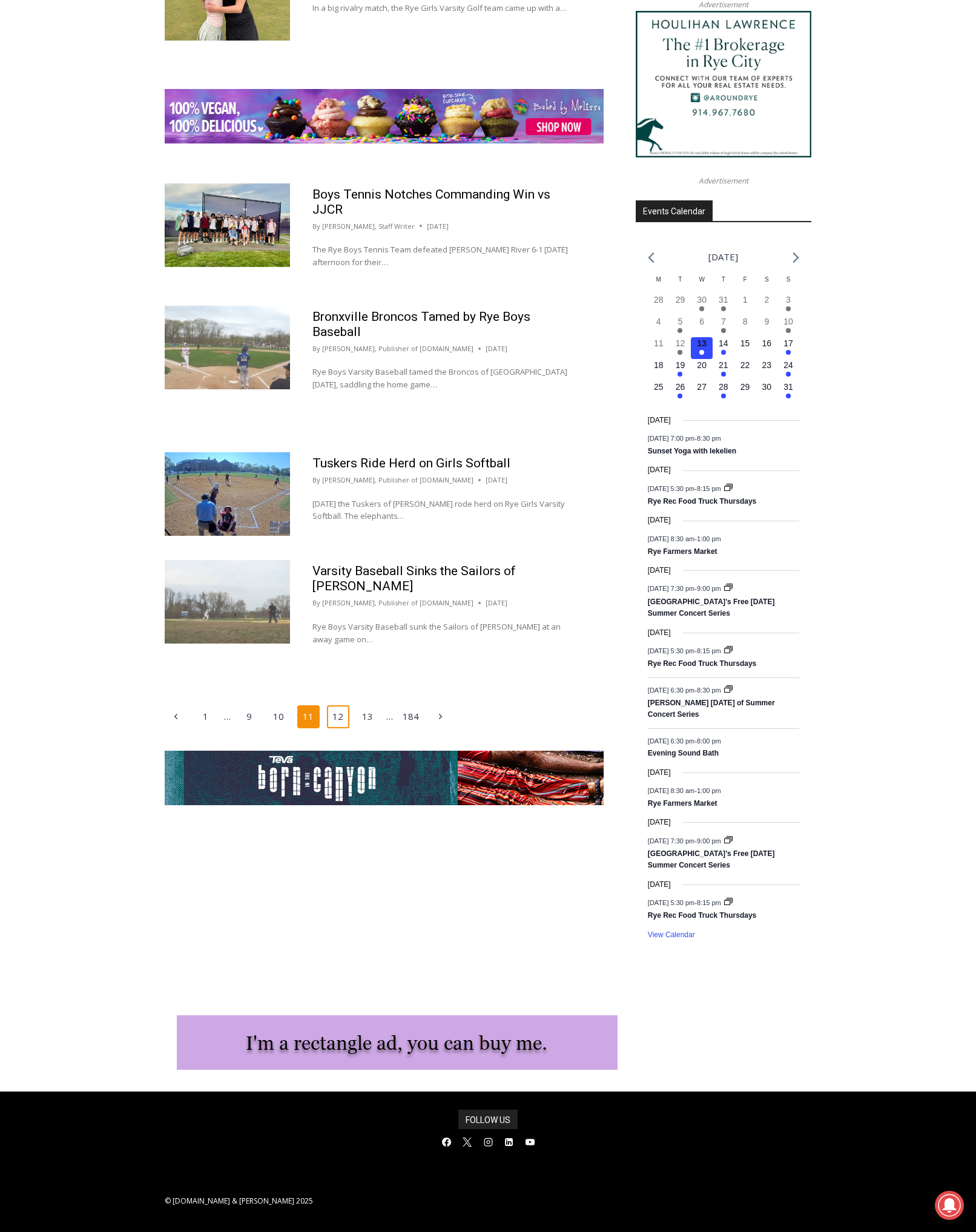
click at [340, 706] on link "12" at bounding box center [339, 717] width 23 height 23
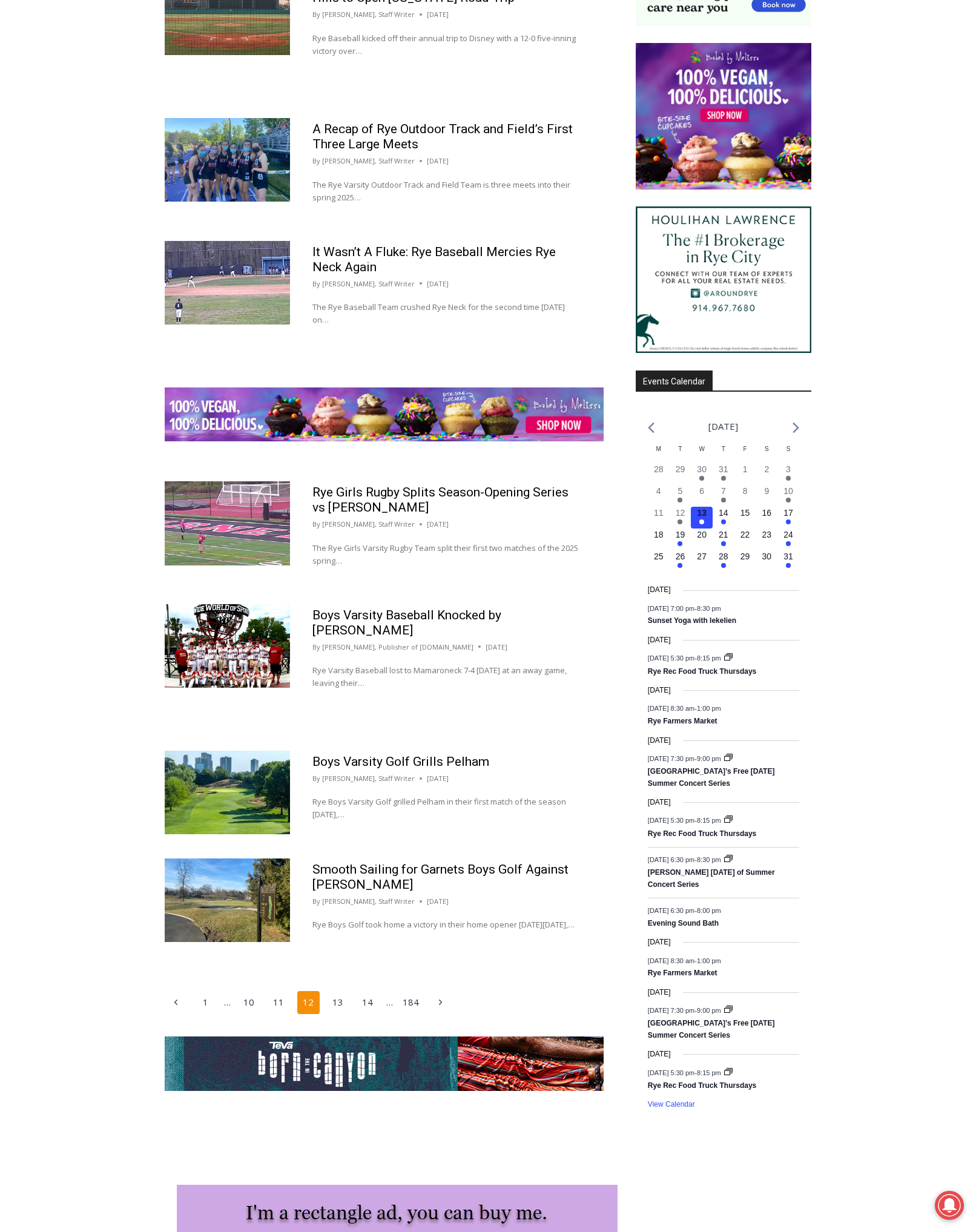
scroll to position [1434, 0]
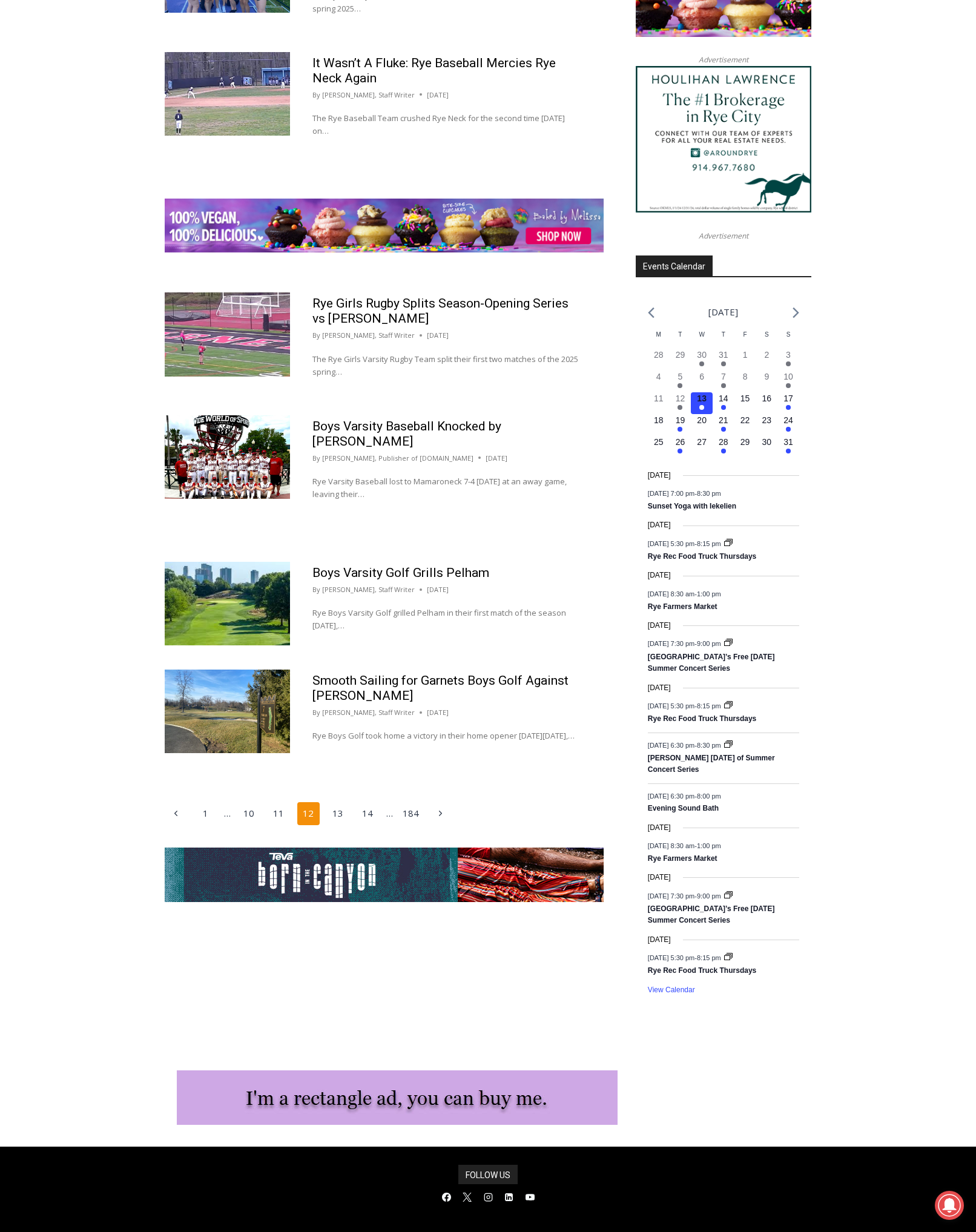
click at [352, 815] on div "Previous Page Previous 1 … 10 11 12 13 14 … 184 Next Page Next" at bounding box center [384, 814] width 439 height 23
click at [340, 817] on link "13" at bounding box center [339, 814] width 23 height 23
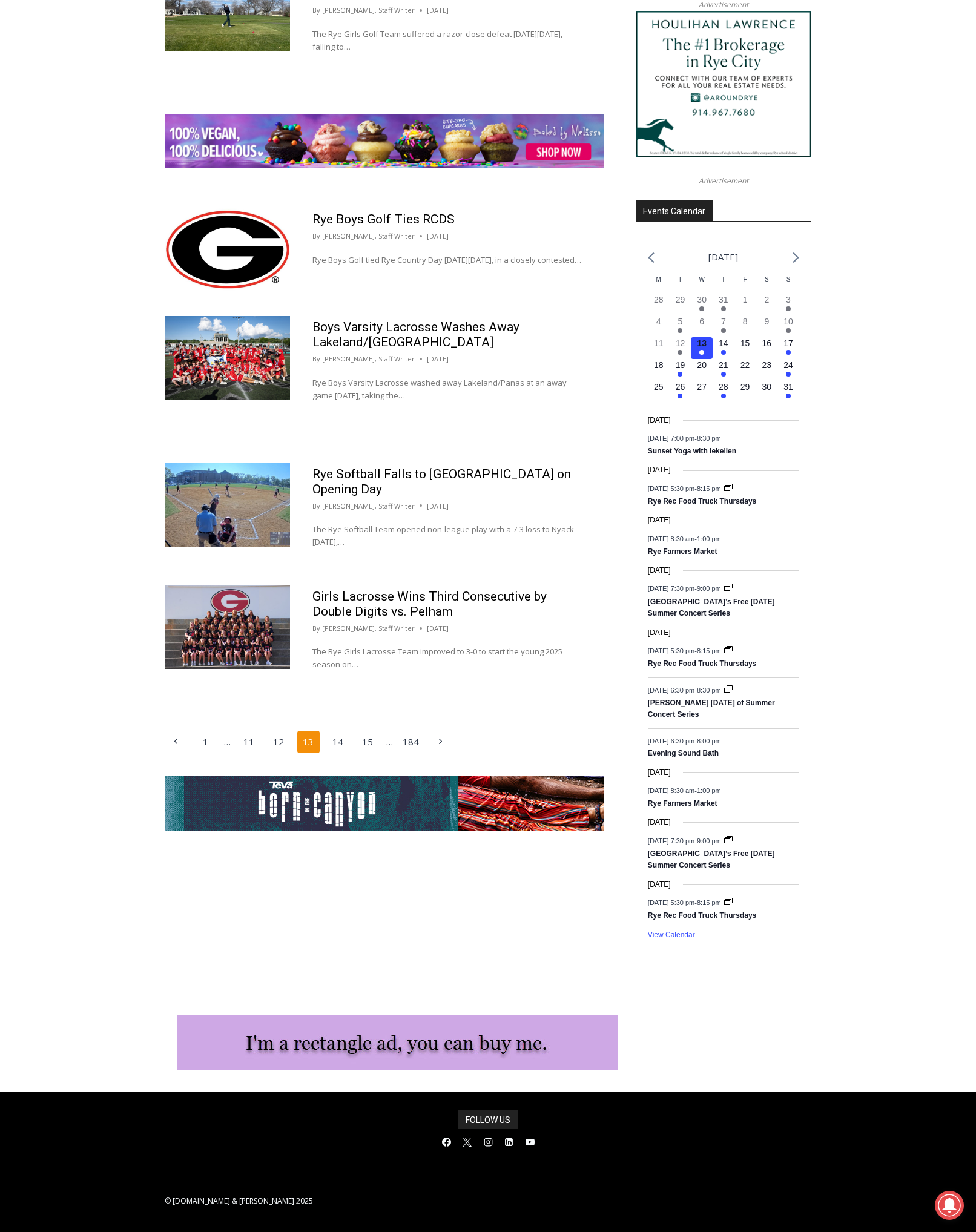
scroll to position [1508, 0]
click at [342, 731] on link "14" at bounding box center [339, 742] width 23 height 23
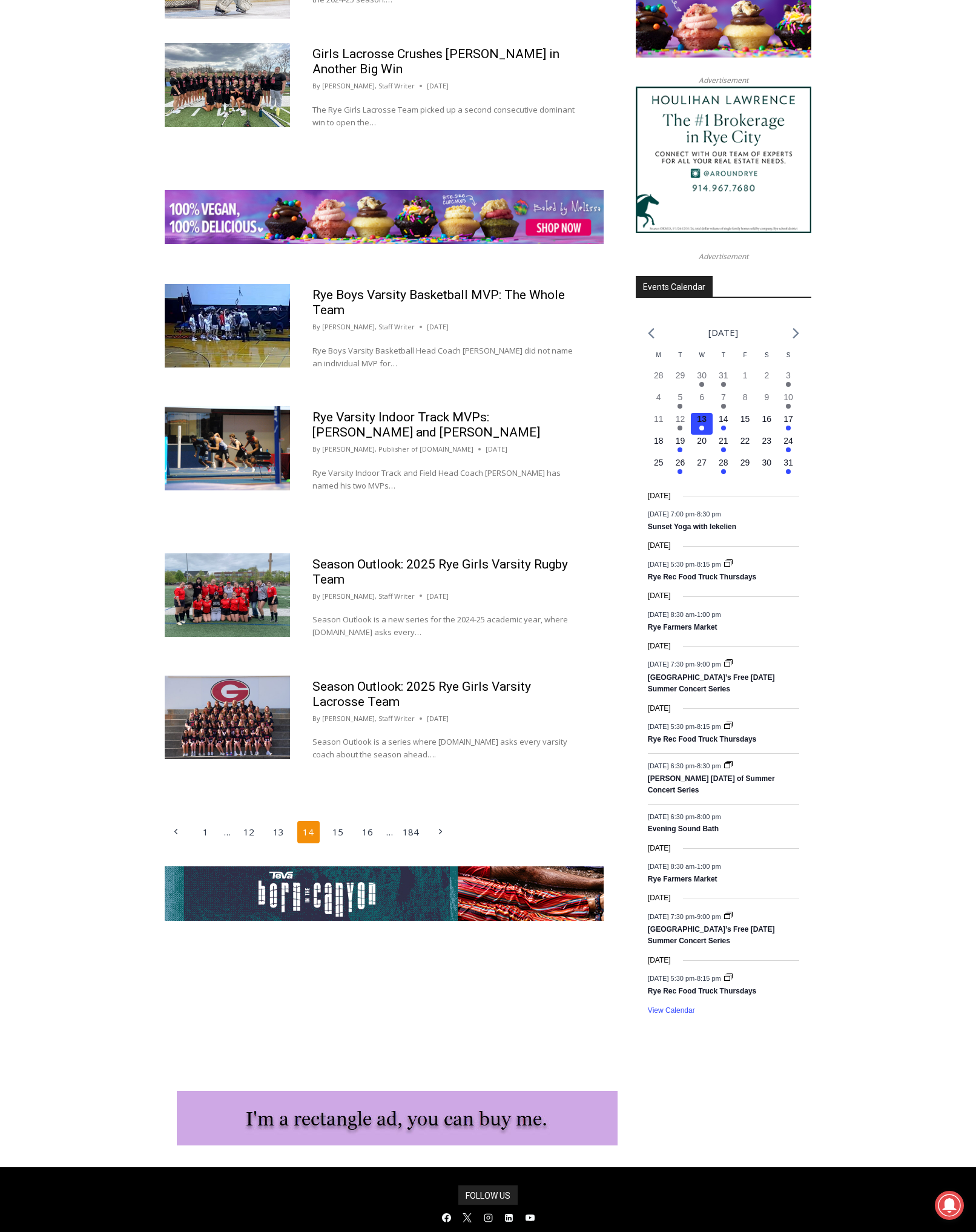
scroll to position [1508, 0]
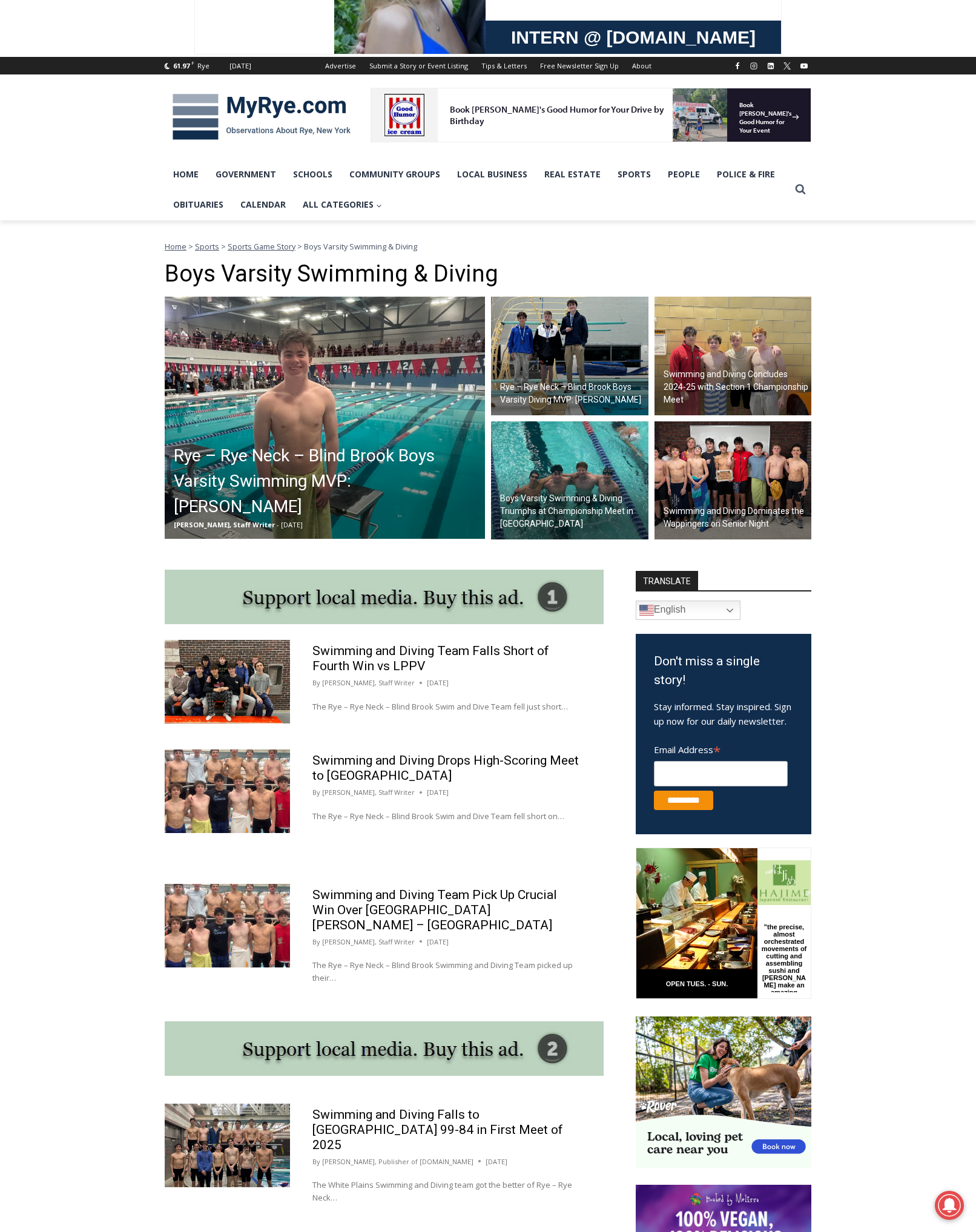
scroll to position [112, 0]
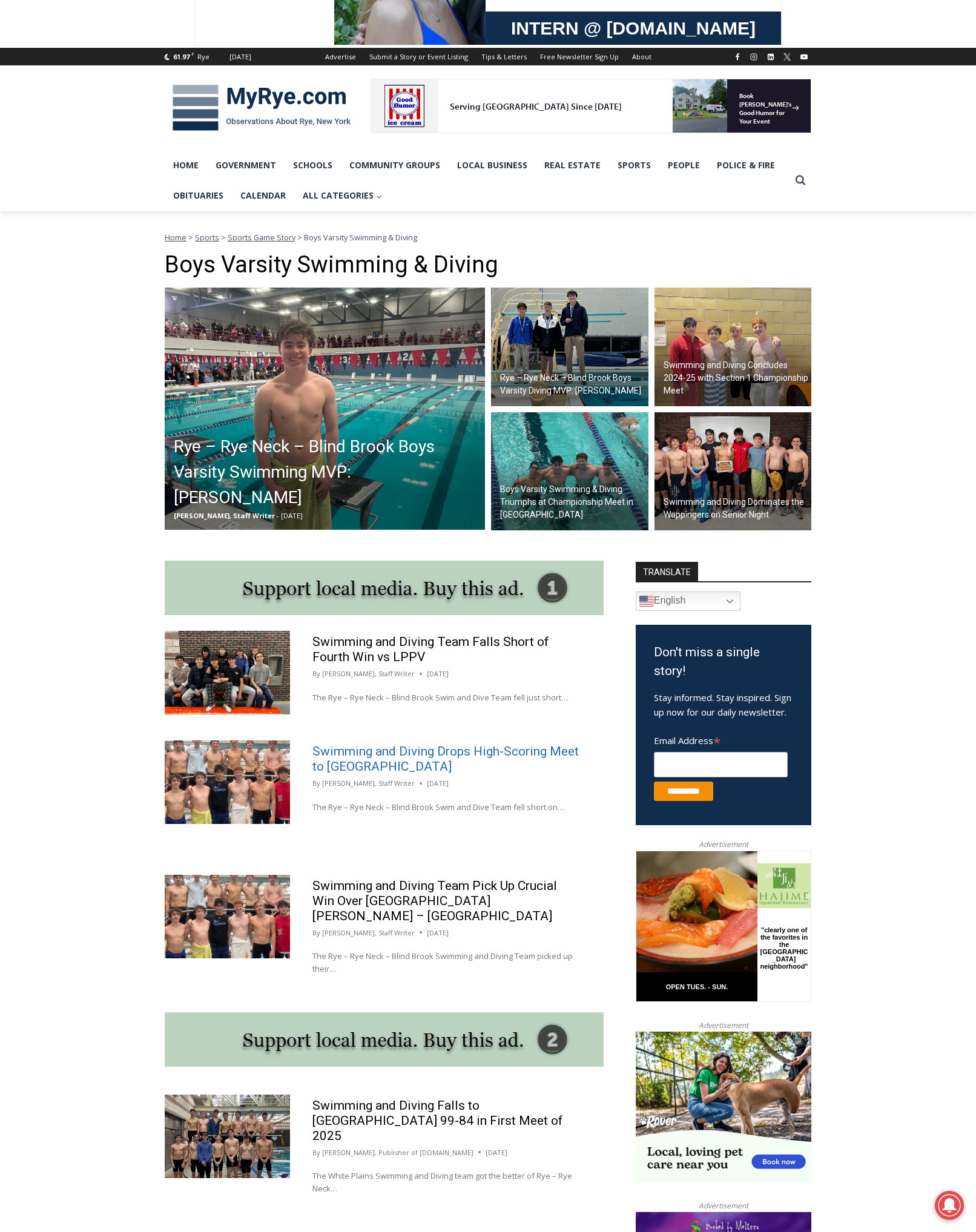
click at [353, 749] on link "Swimming and Diving Drops High-Scoring Meet to Arlington" at bounding box center [445, 759] width 266 height 30
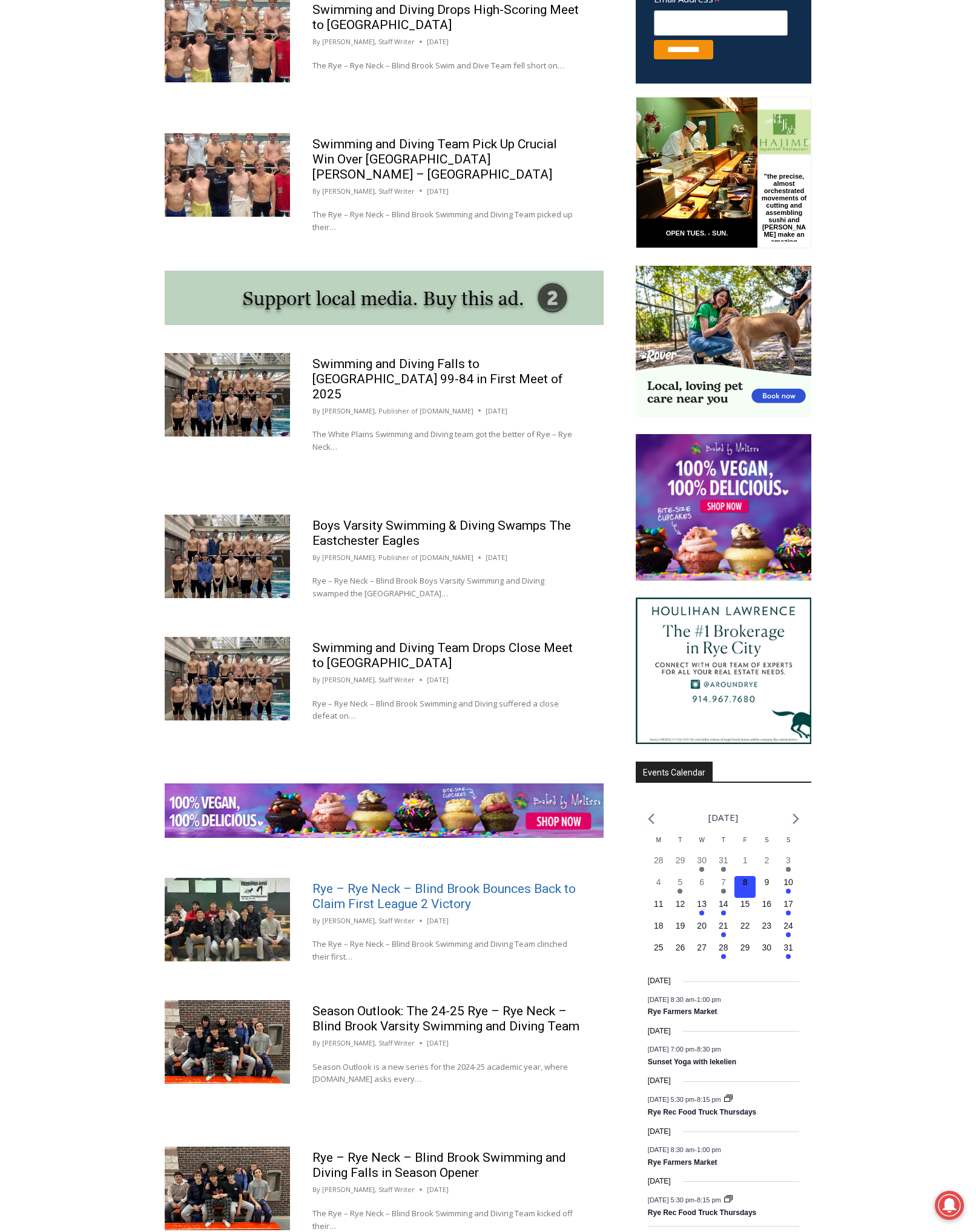
click at [391, 882] on link "Rye – Rye Neck – Blind Brook Bounces Back to Claim First League 2 Victory" at bounding box center [444, 896] width 264 height 30
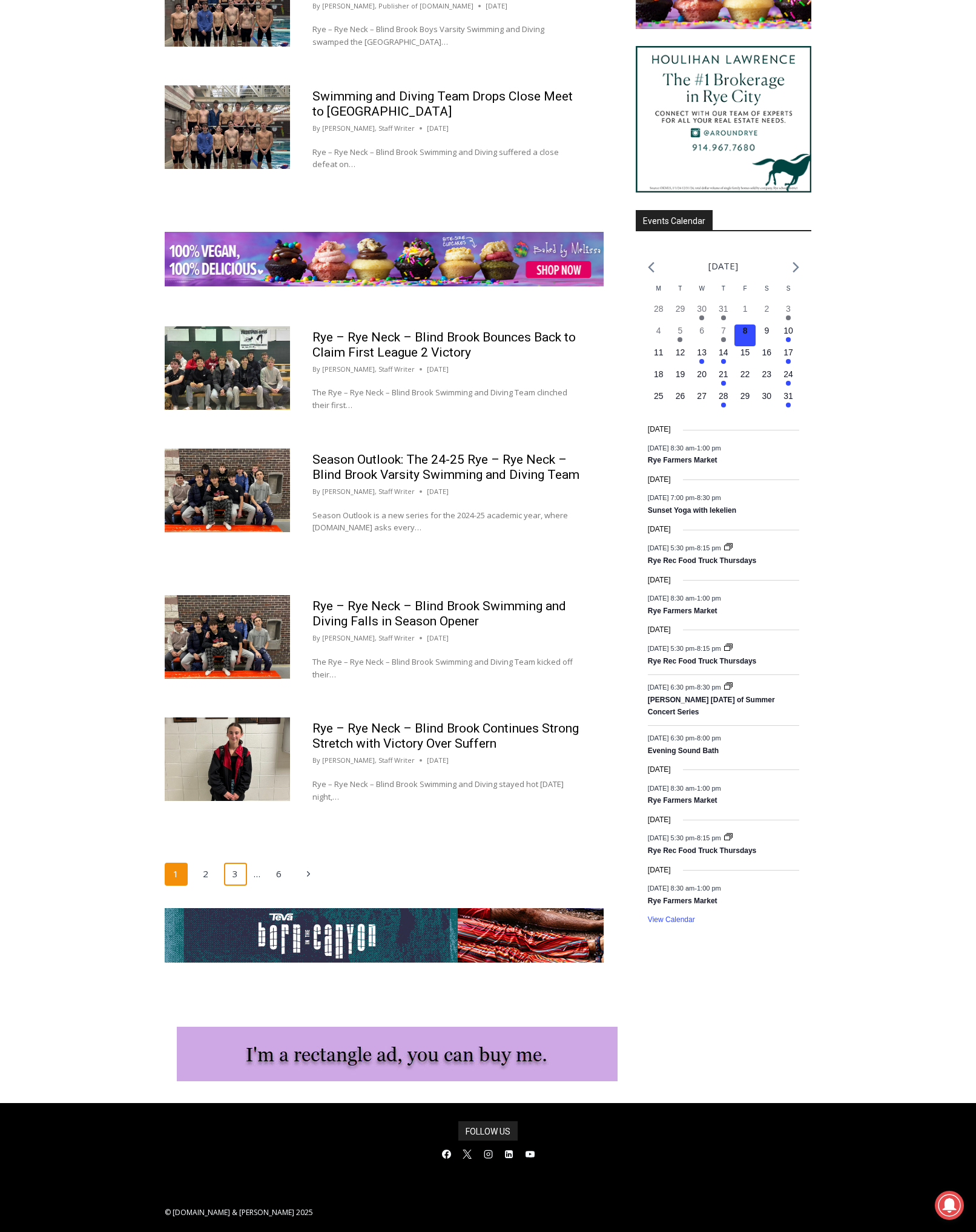
click at [236, 863] on link "3" at bounding box center [236, 874] width 23 height 23
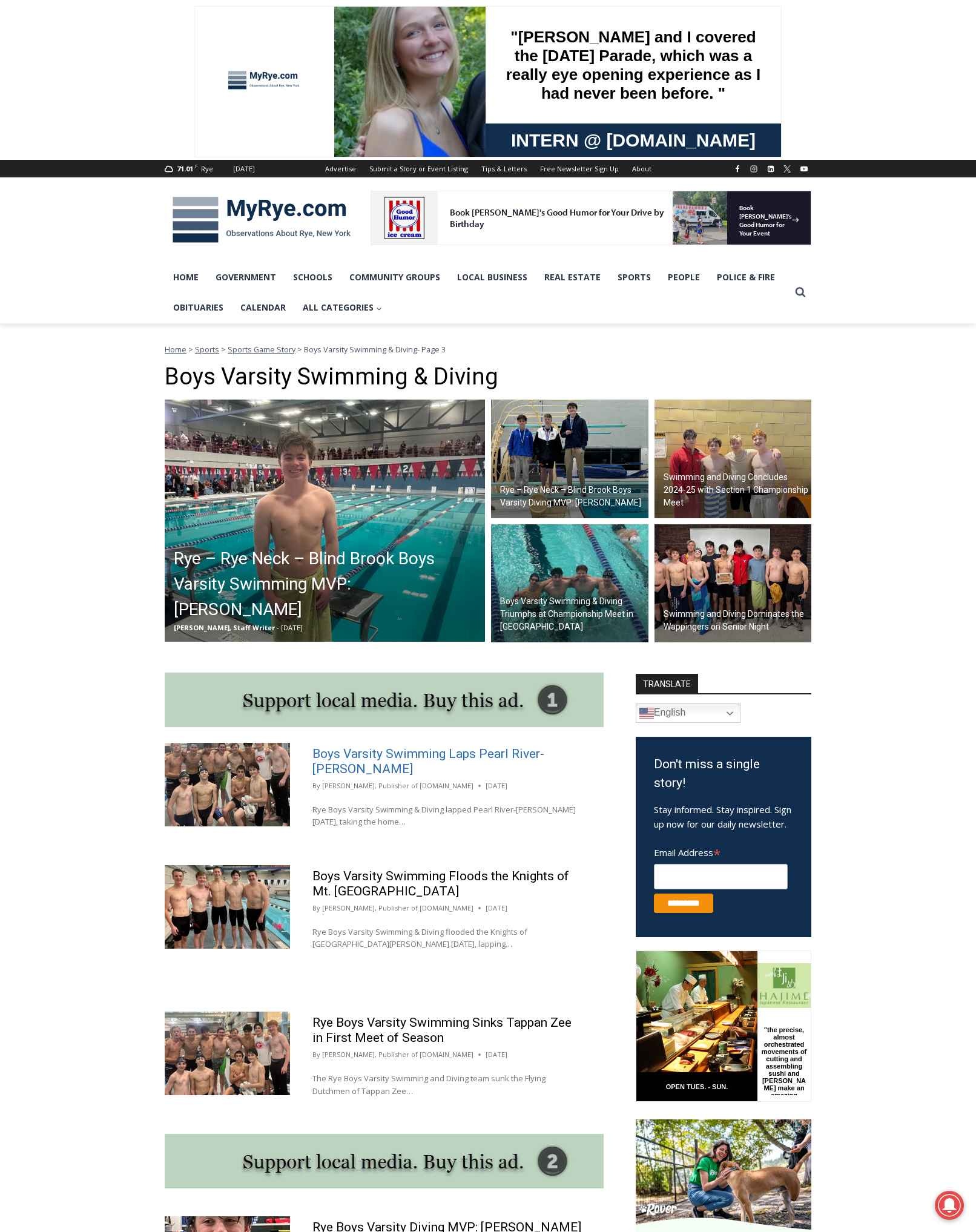
click at [377, 752] on link "Boys Varsity Swimming Laps Pearl River-[PERSON_NAME]" at bounding box center [429, 761] width 232 height 30
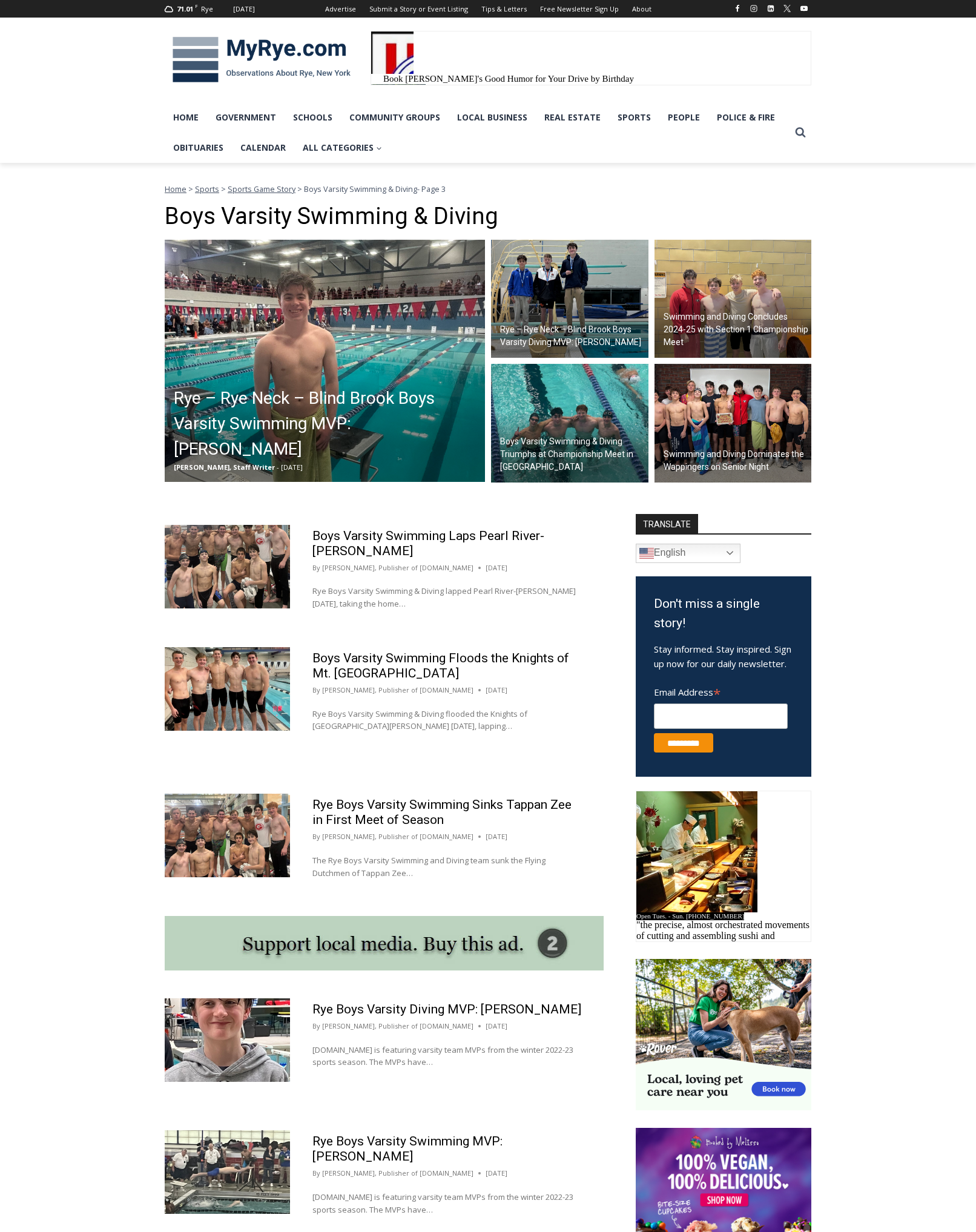
drag, startPoint x: 294, startPoint y: 898, endPoint x: 293, endPoint y: 912, distance: 14.0
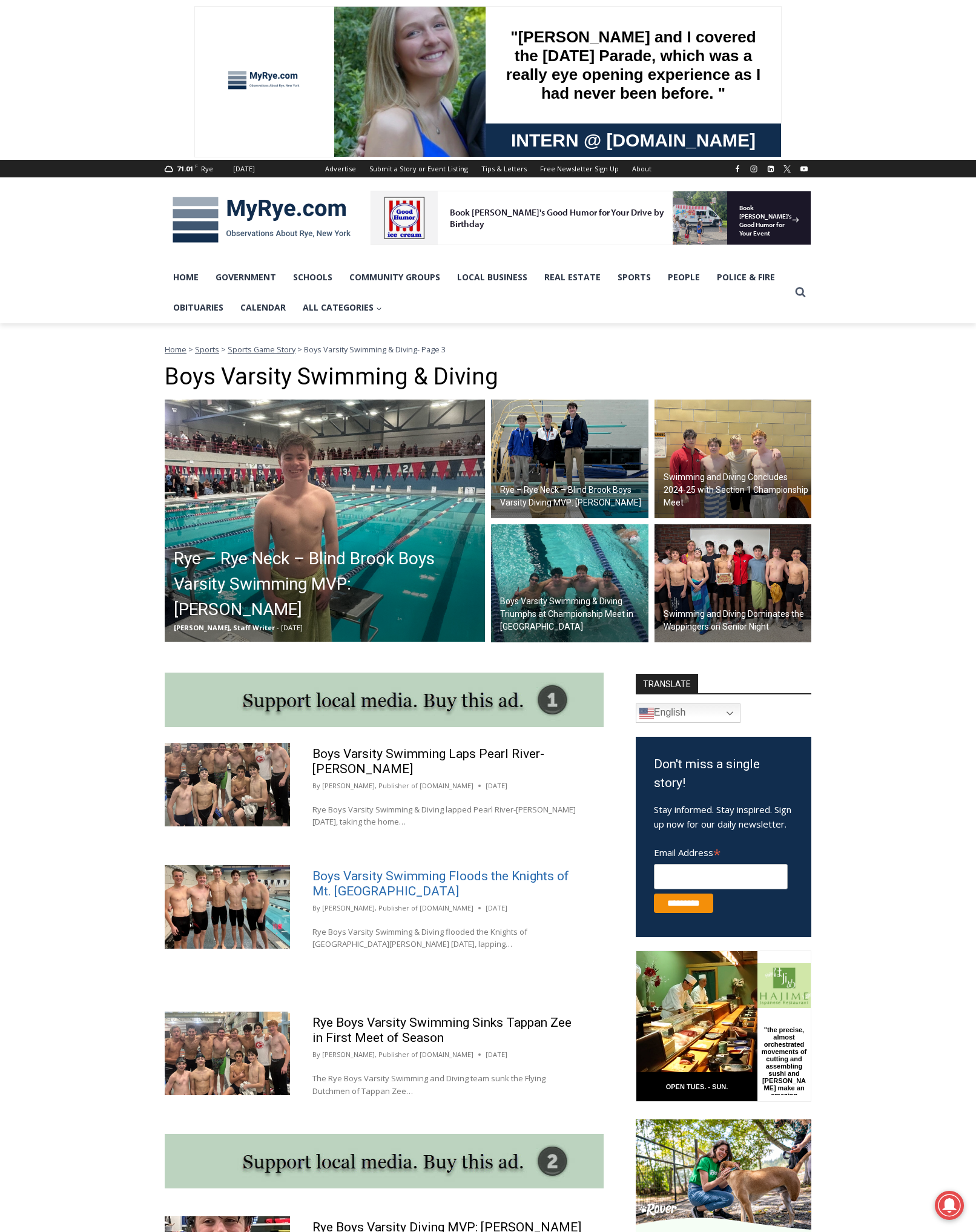
click at [369, 878] on link "Boys Varsity Swimming Floods the Knights of Mt. Vernon" at bounding box center [441, 883] width 257 height 30
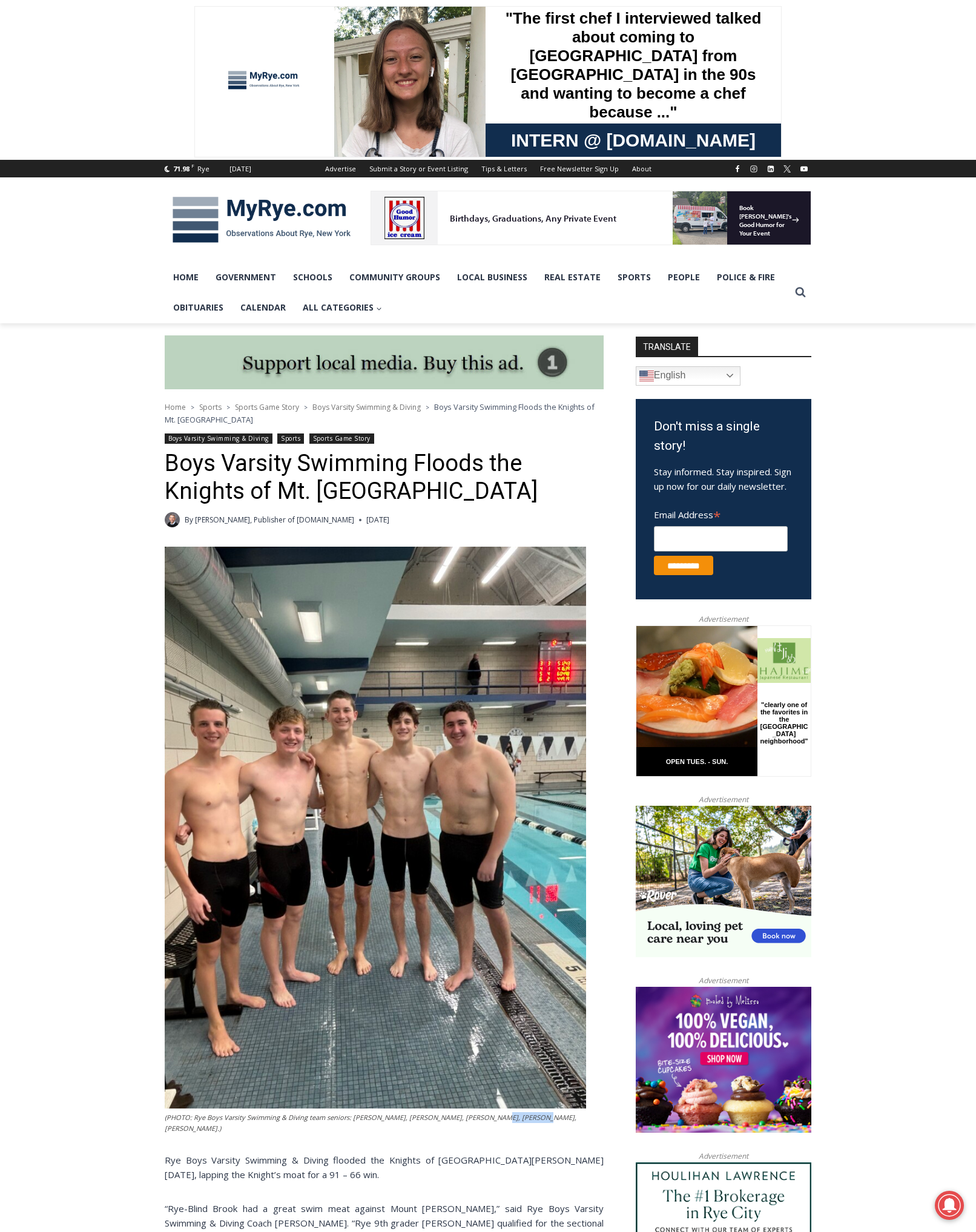
drag, startPoint x: 478, startPoint y: 1117, endPoint x: 514, endPoint y: 1120, distance: 36.1
click at [514, 1120] on figcaption "(PHOTO: Rye Boys Varsity Swimming & Diving team seniors: Bryan Laverty, Tripp R…" at bounding box center [375, 1123] width 421 height 21
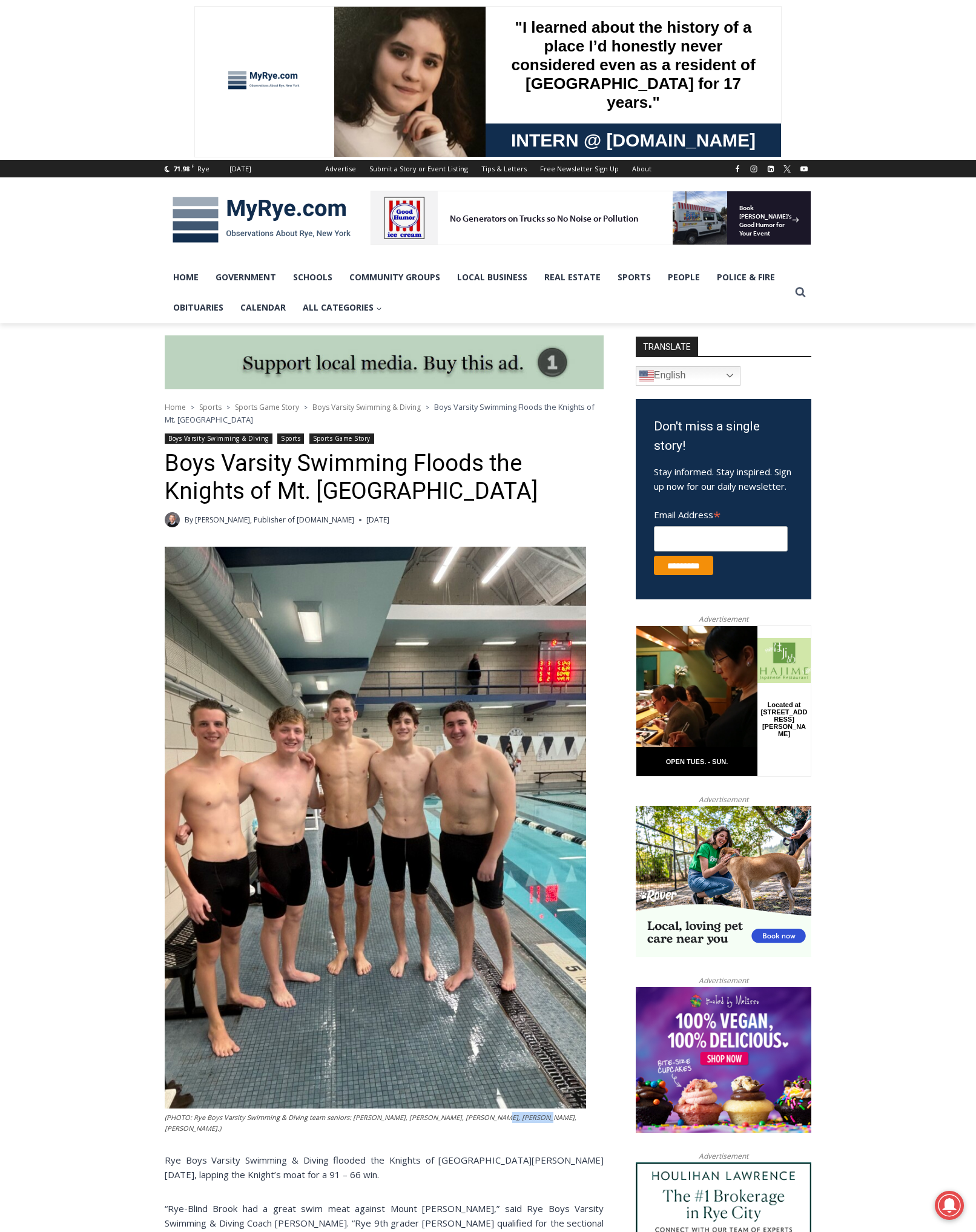
copy figcaption "Jon Capaldi,"
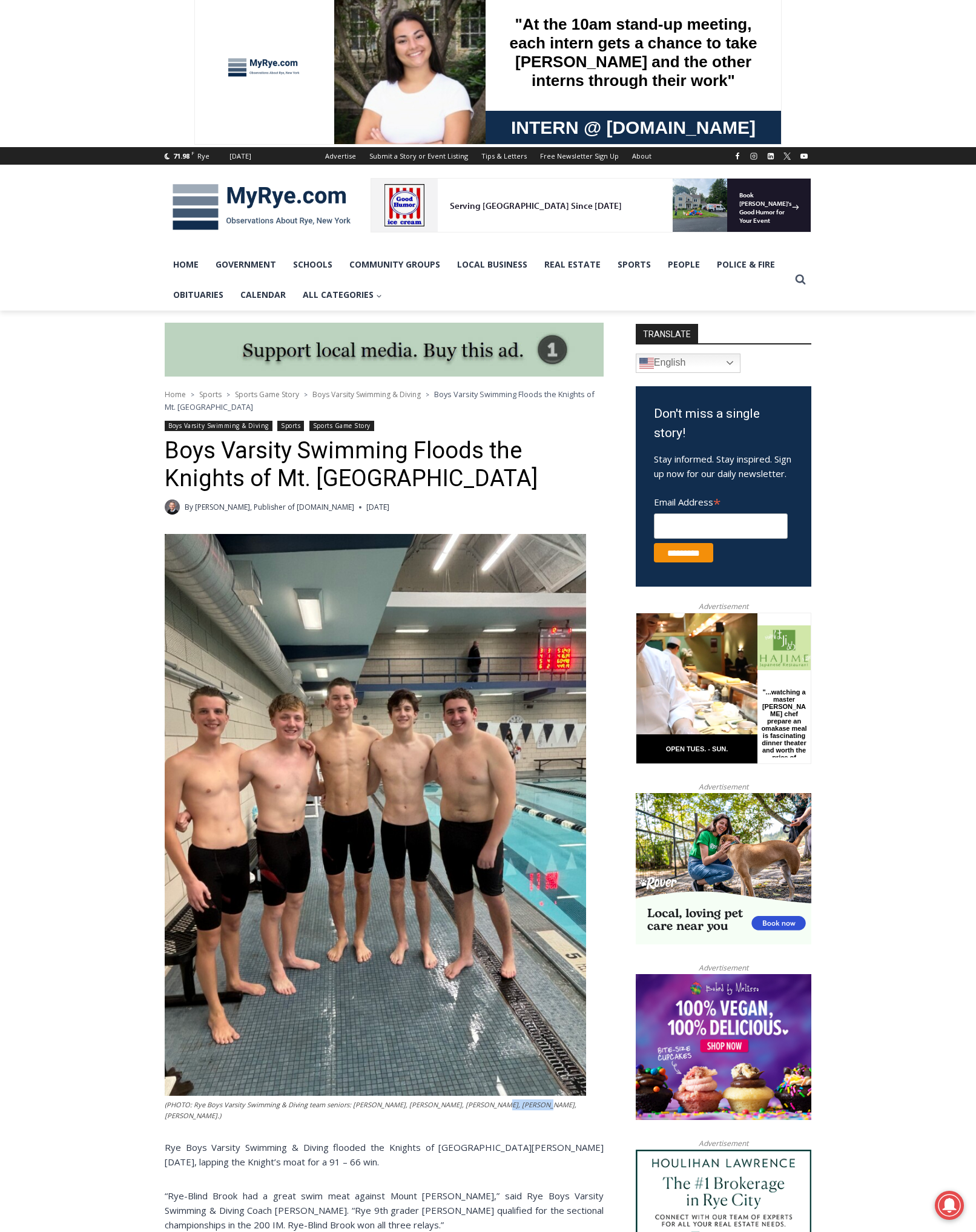
scroll to position [25, 0]
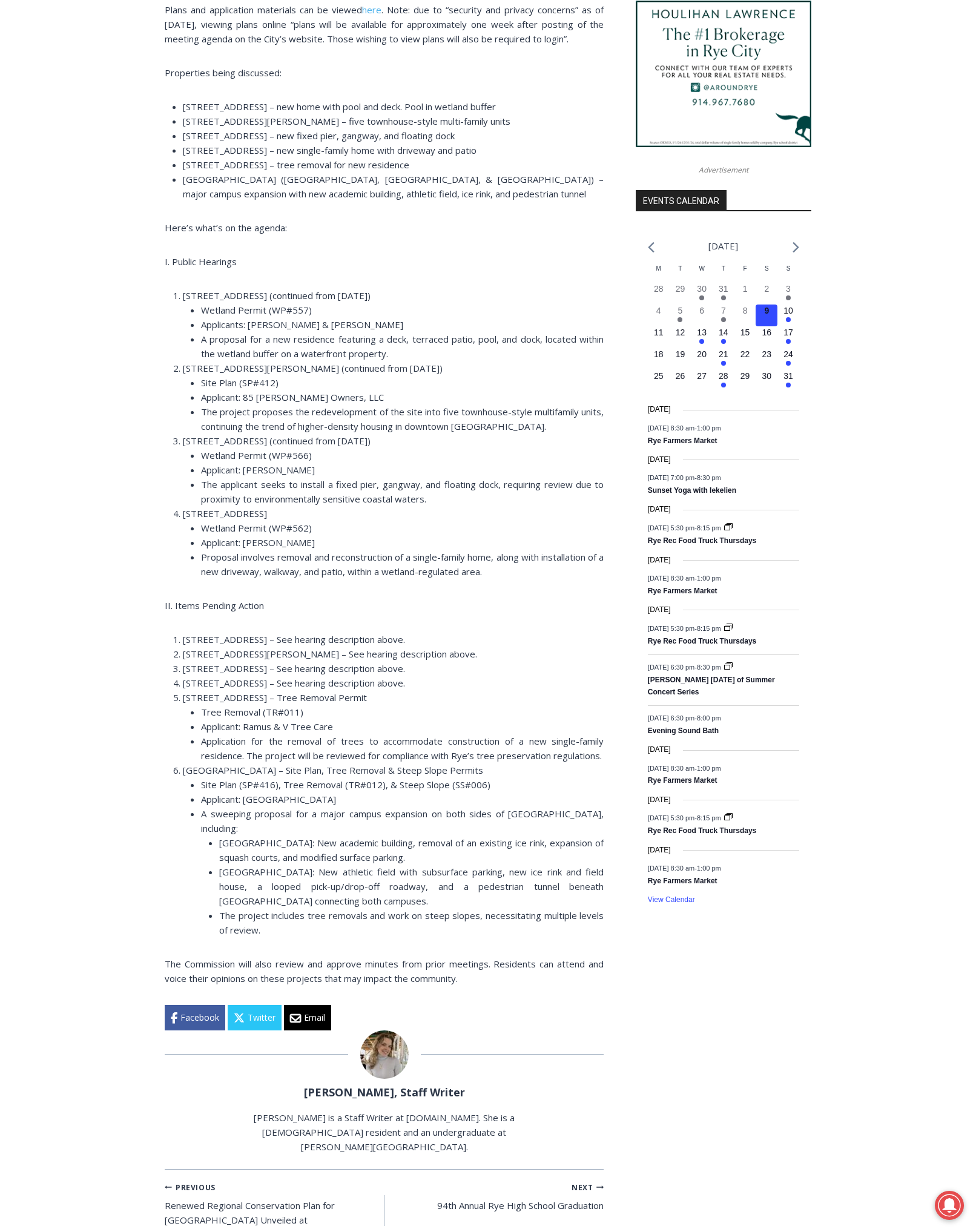
scroll to position [936, 0]
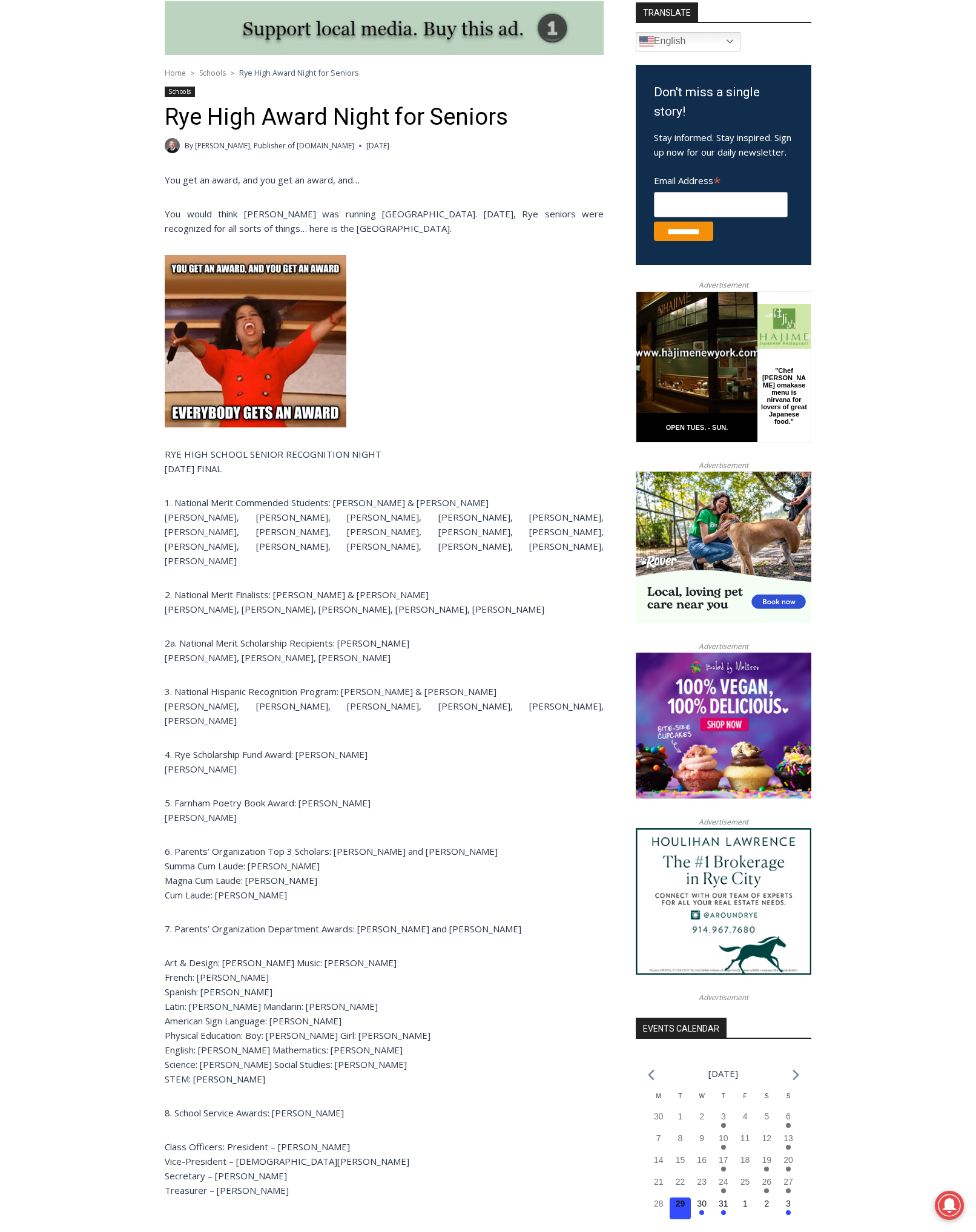
scroll to position [607, 0]
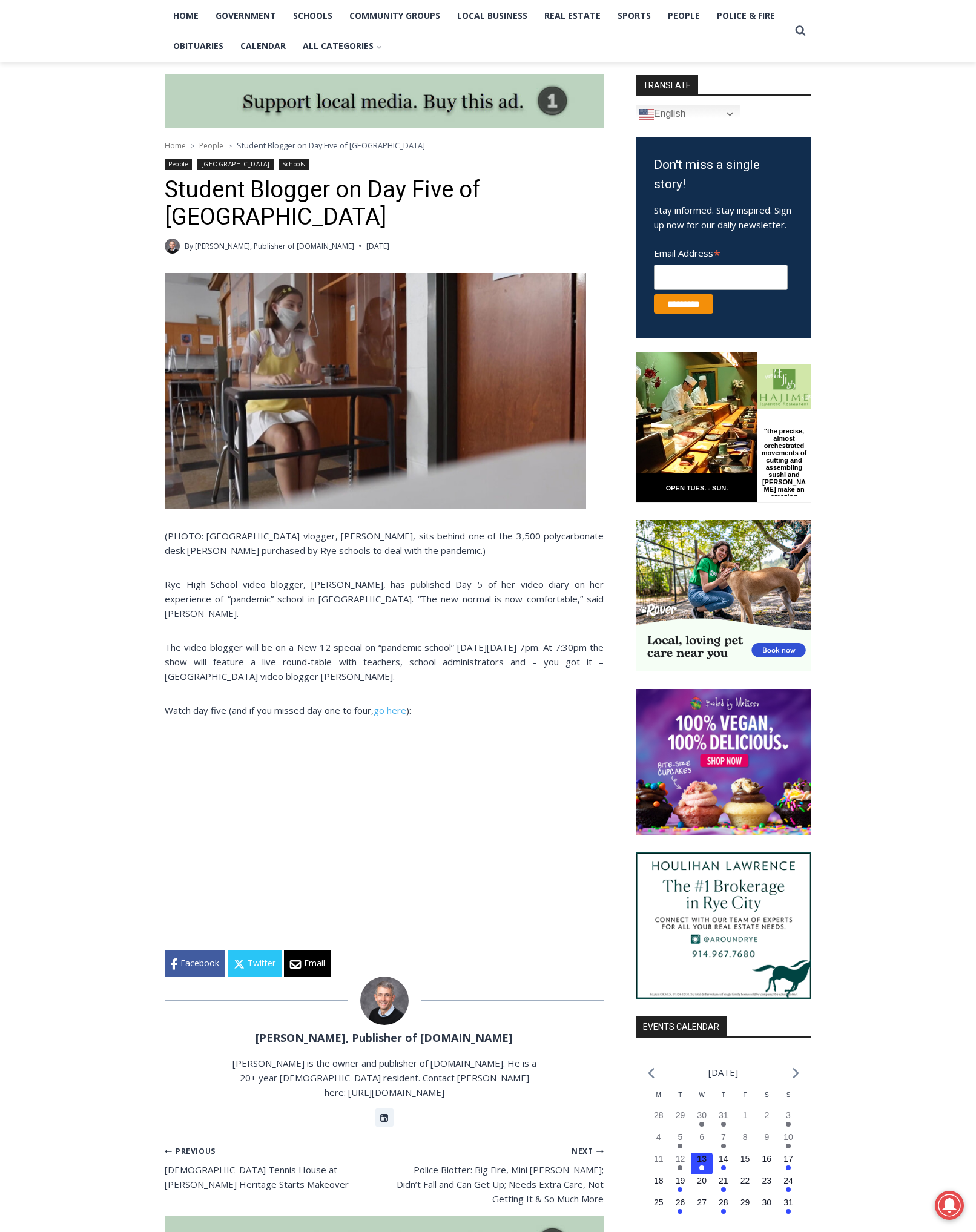
scroll to position [303, 0]
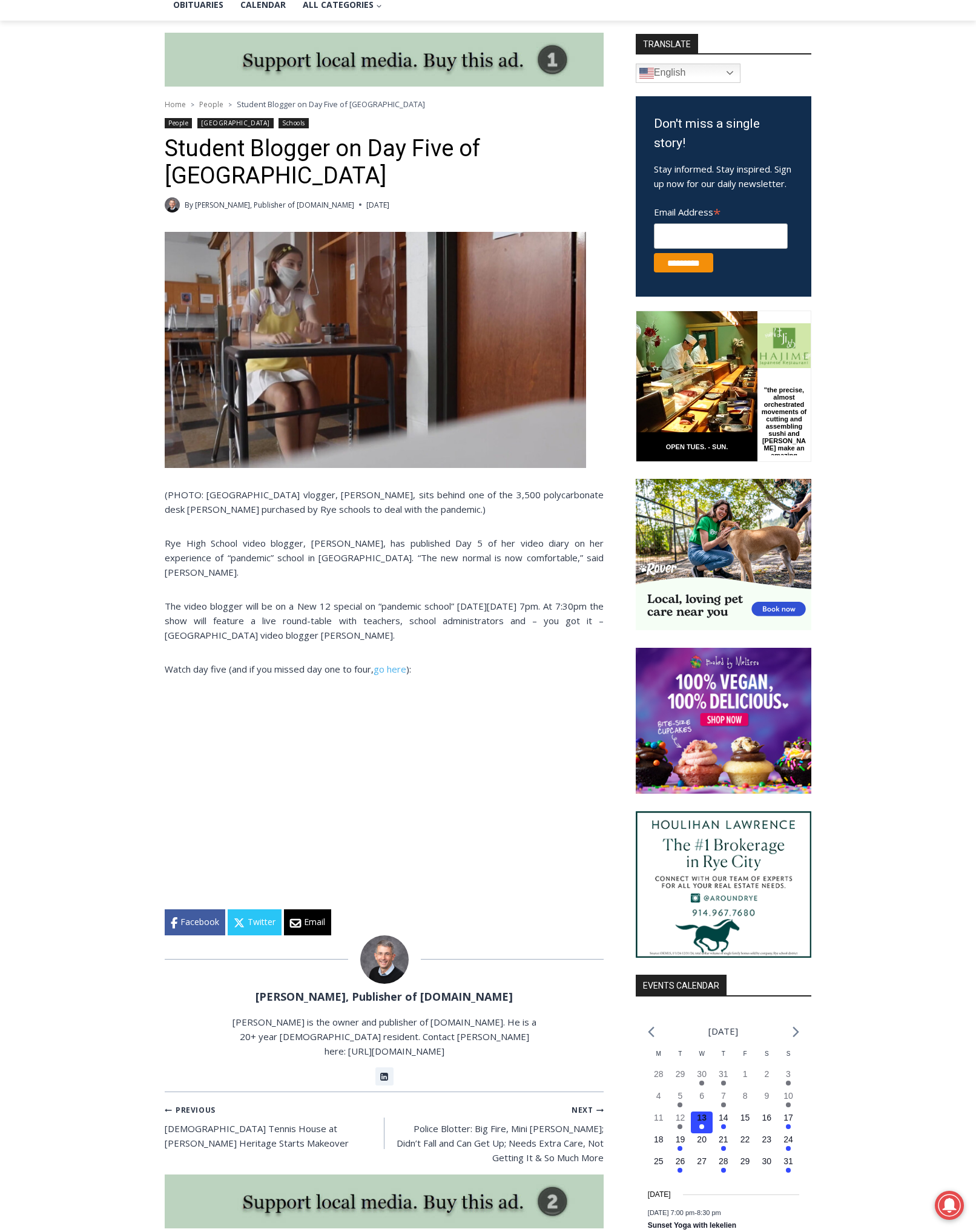
click at [78, 673] on div "Home > People > Student Blogger on Day Five of [GEOGRAPHIC_DATA] [GEOGRAPHIC_DA…" at bounding box center [488, 983] width 976 height 1925
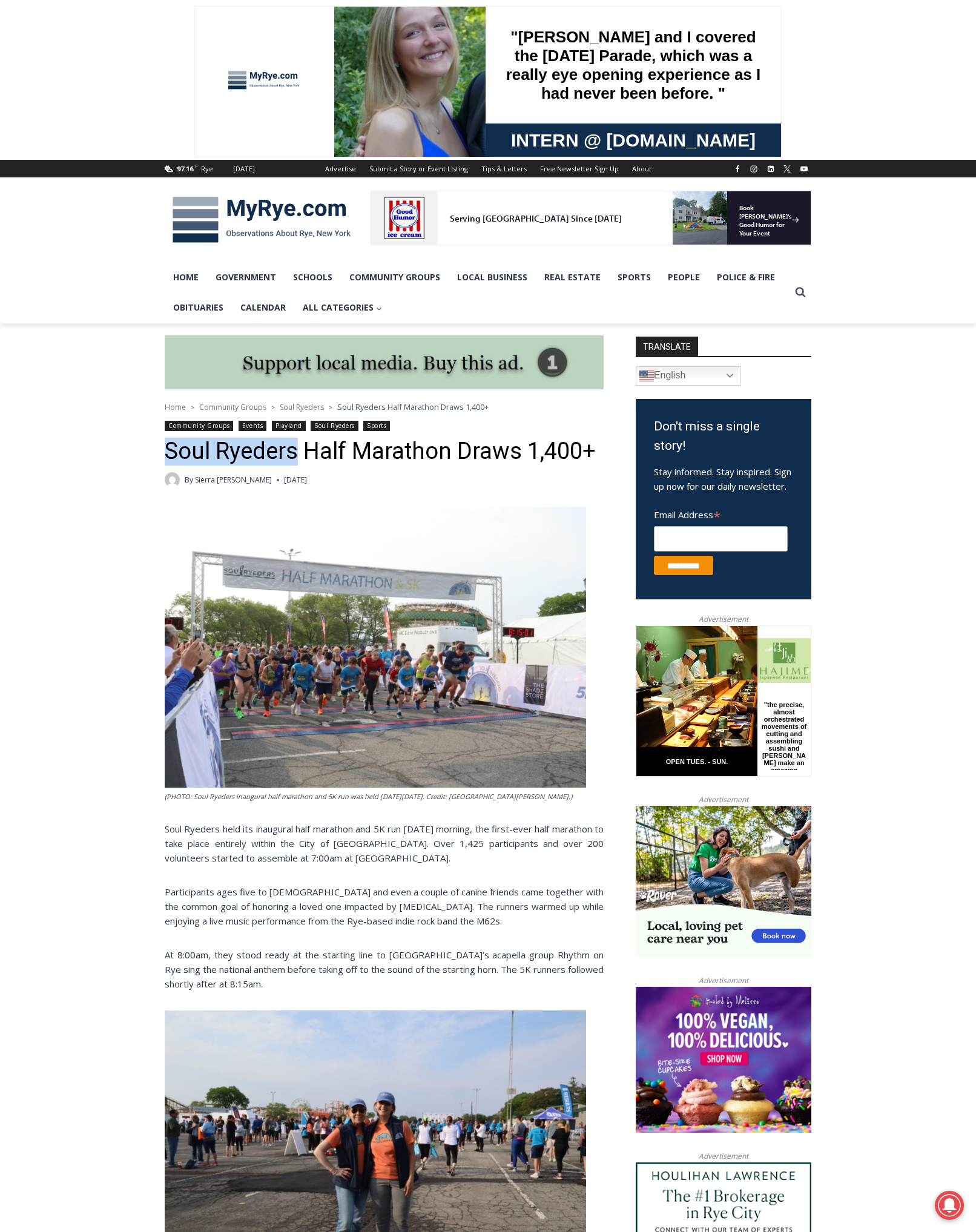
drag, startPoint x: 165, startPoint y: 450, endPoint x: 293, endPoint y: 451, distance: 128.0
click at [293, 451] on h1 "Soul Ryeders Half Marathon Draws 1,400+" at bounding box center [384, 452] width 439 height 28
